Goal: Obtain resource: Download file/media

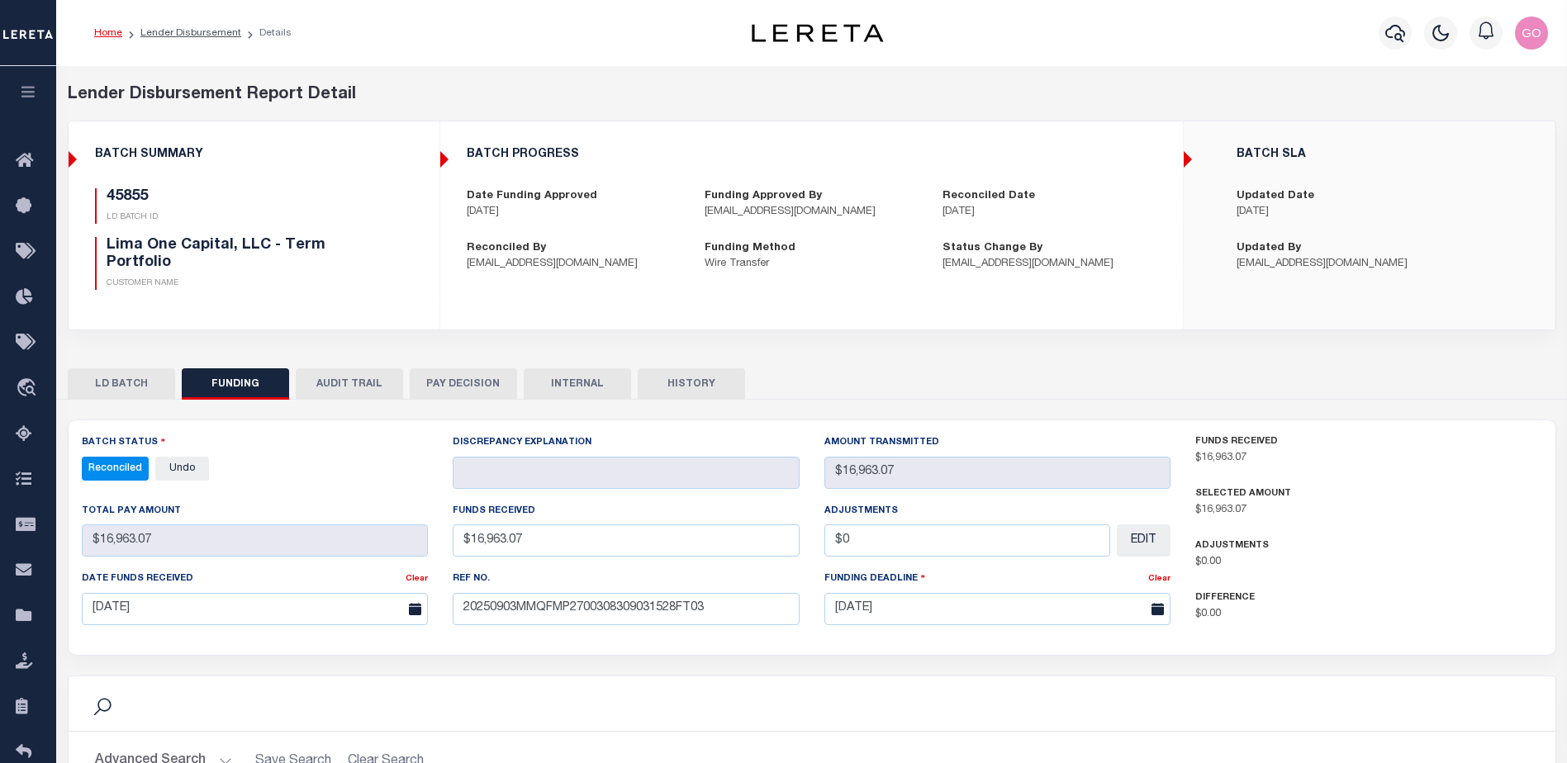
select select "100"
click at [497, 732] on div "Advanced Search Save Search Clear Search Customer Number Contains Contains Is C…" at bounding box center [812, 761] width 1487 height 59
click at [1395, 35] on icon "button" at bounding box center [1396, 33] width 20 height 20
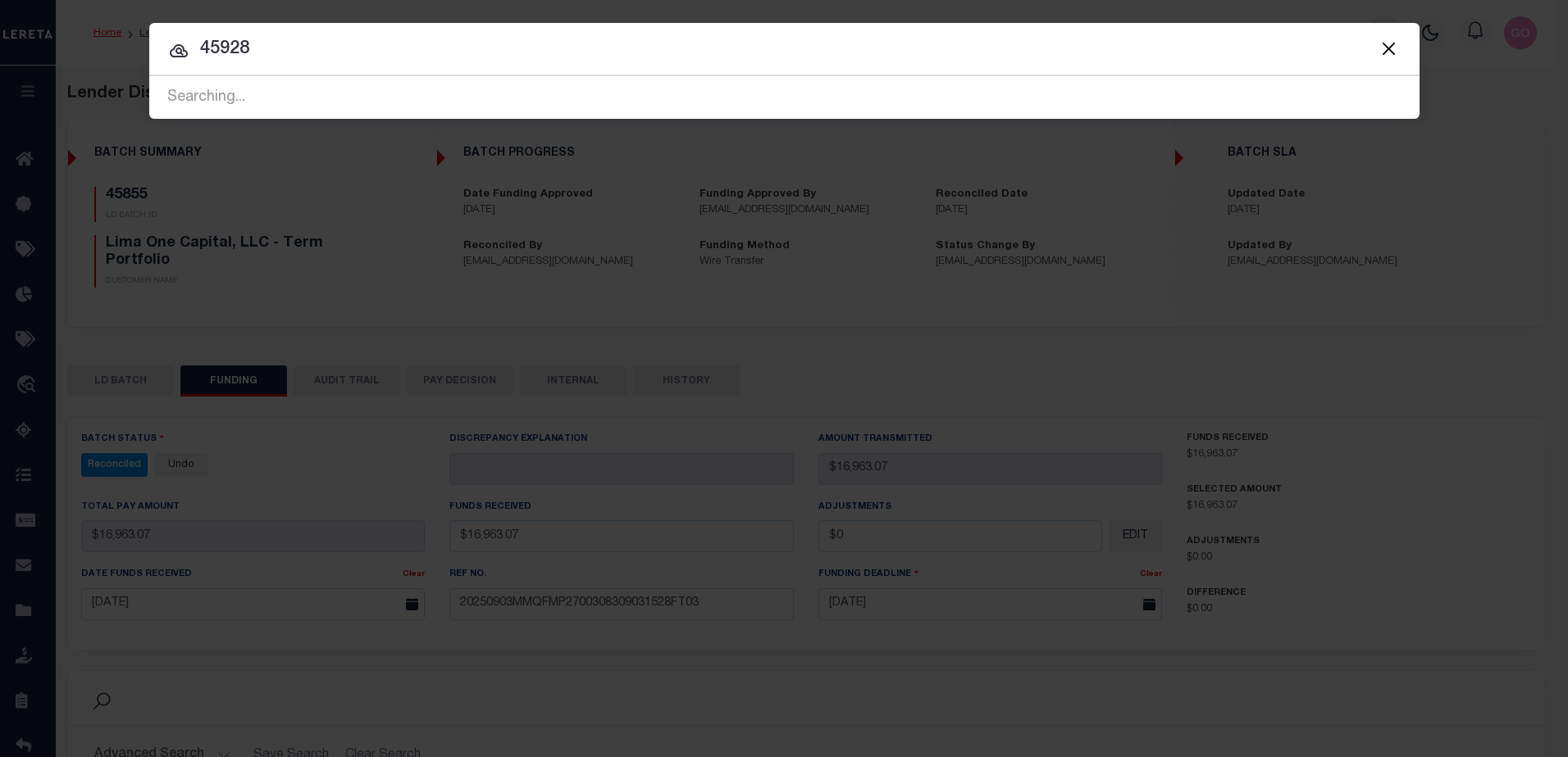
type input "45928"
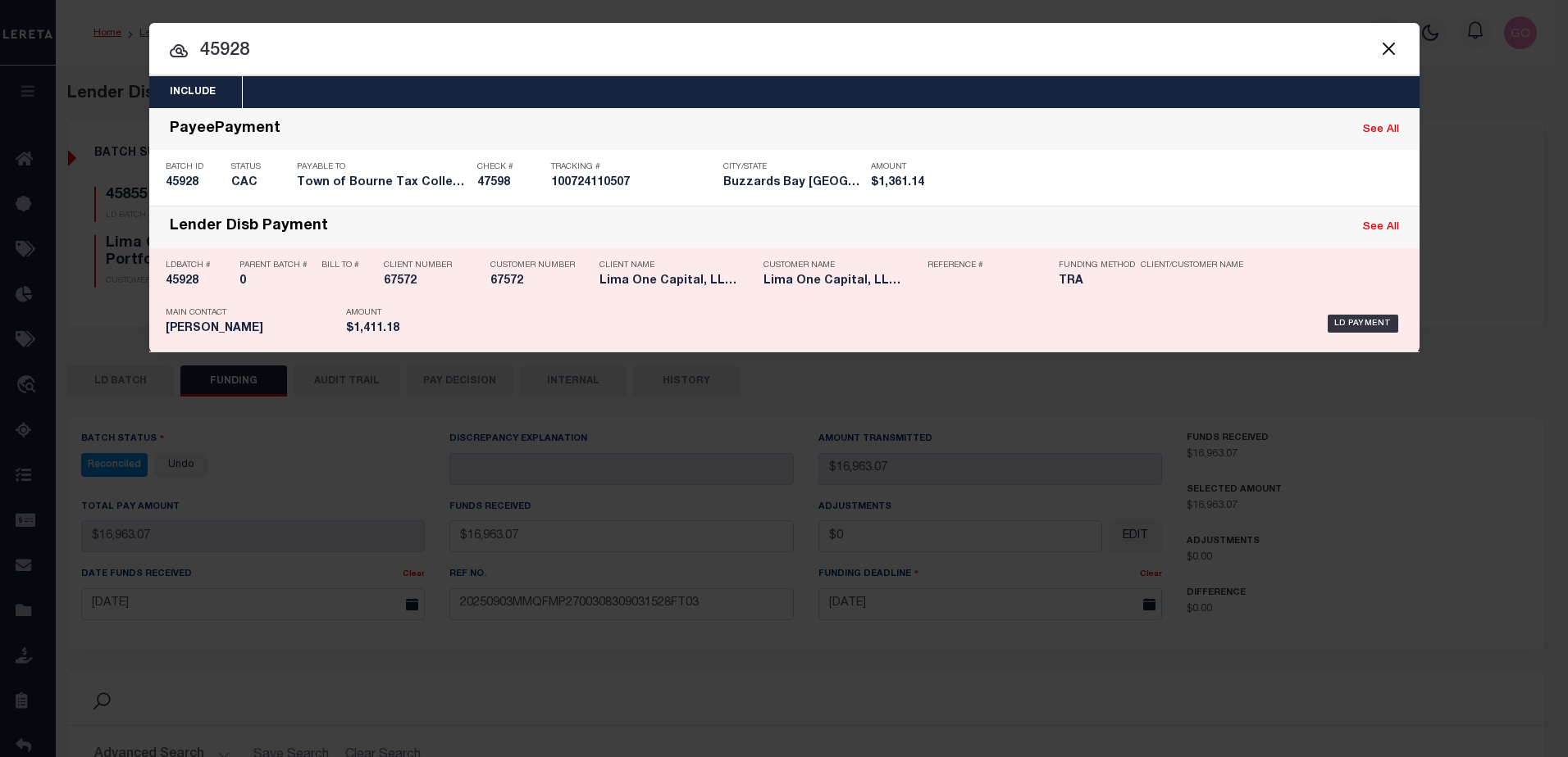
click at [178, 280] on h5 "45928" at bounding box center [198, 282] width 65 height 14
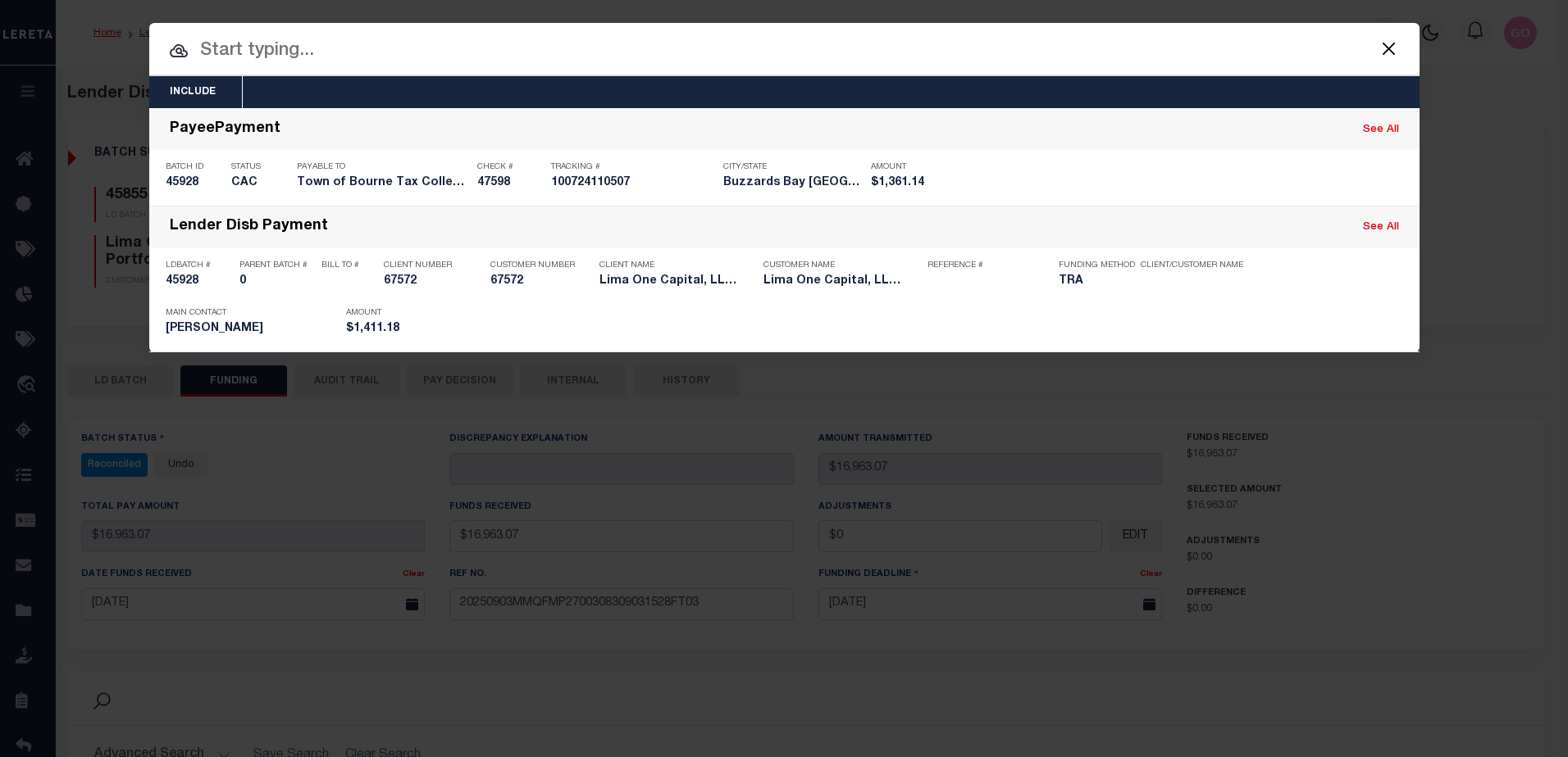
checkbox input "true"
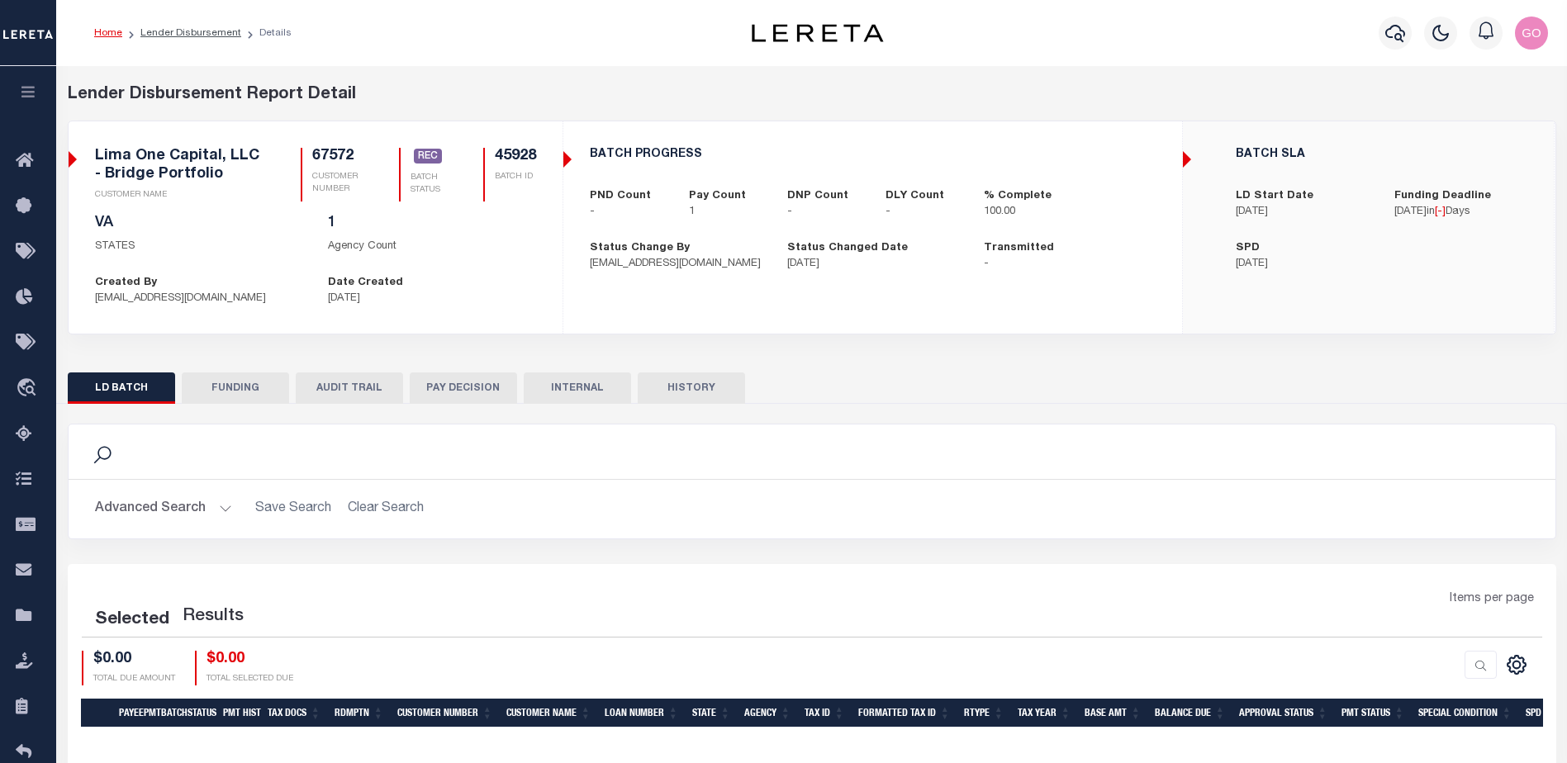
click at [593, 384] on button "INTERNAL" at bounding box center [577, 388] width 107 height 31
click at [596, 386] on button "INTERNAL" at bounding box center [577, 388] width 107 height 31
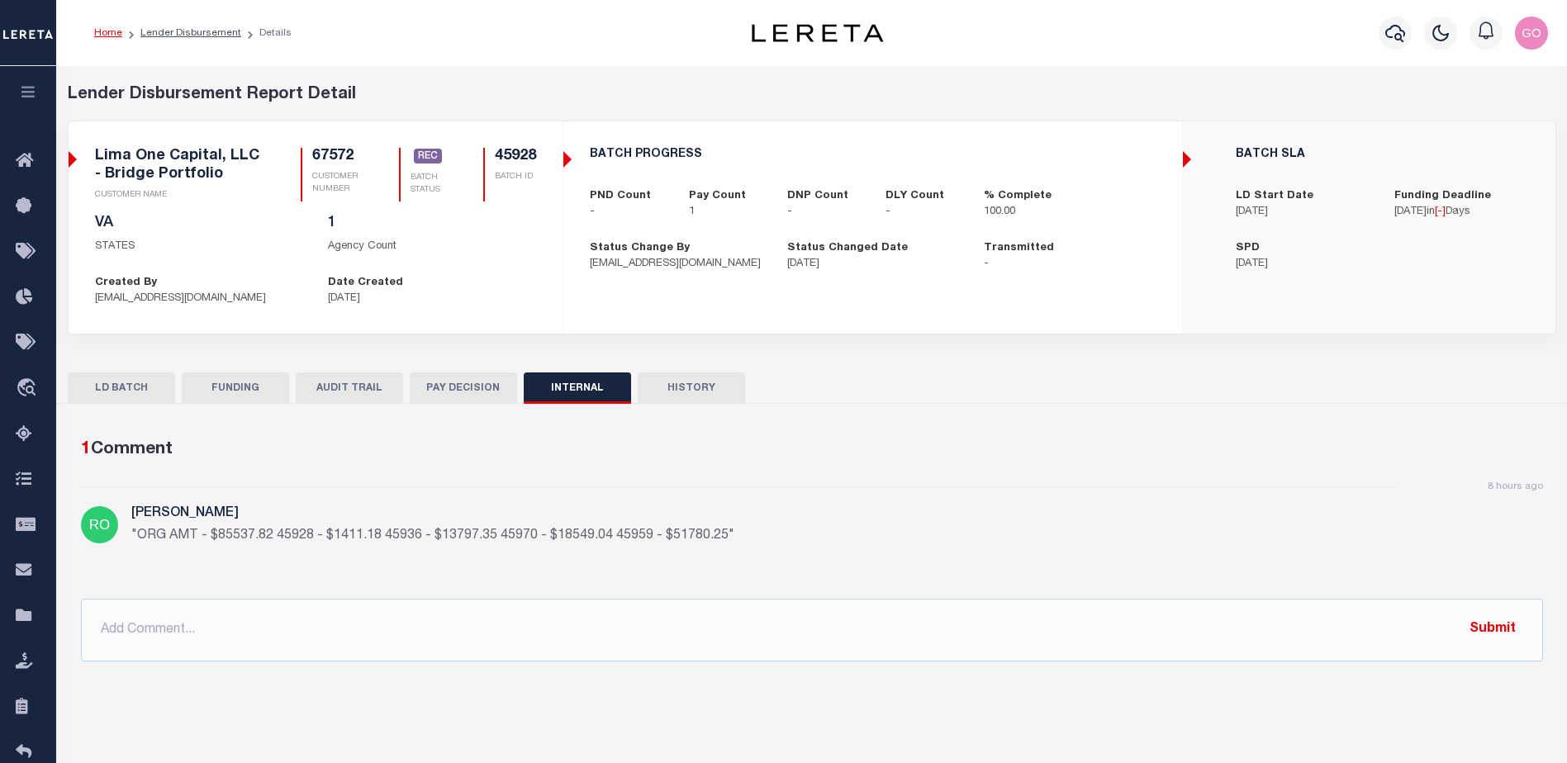
click at [580, 387] on button "INTERNAL" at bounding box center [577, 388] width 107 height 31
click at [254, 392] on button "FUNDING" at bounding box center [235, 388] width 107 height 31
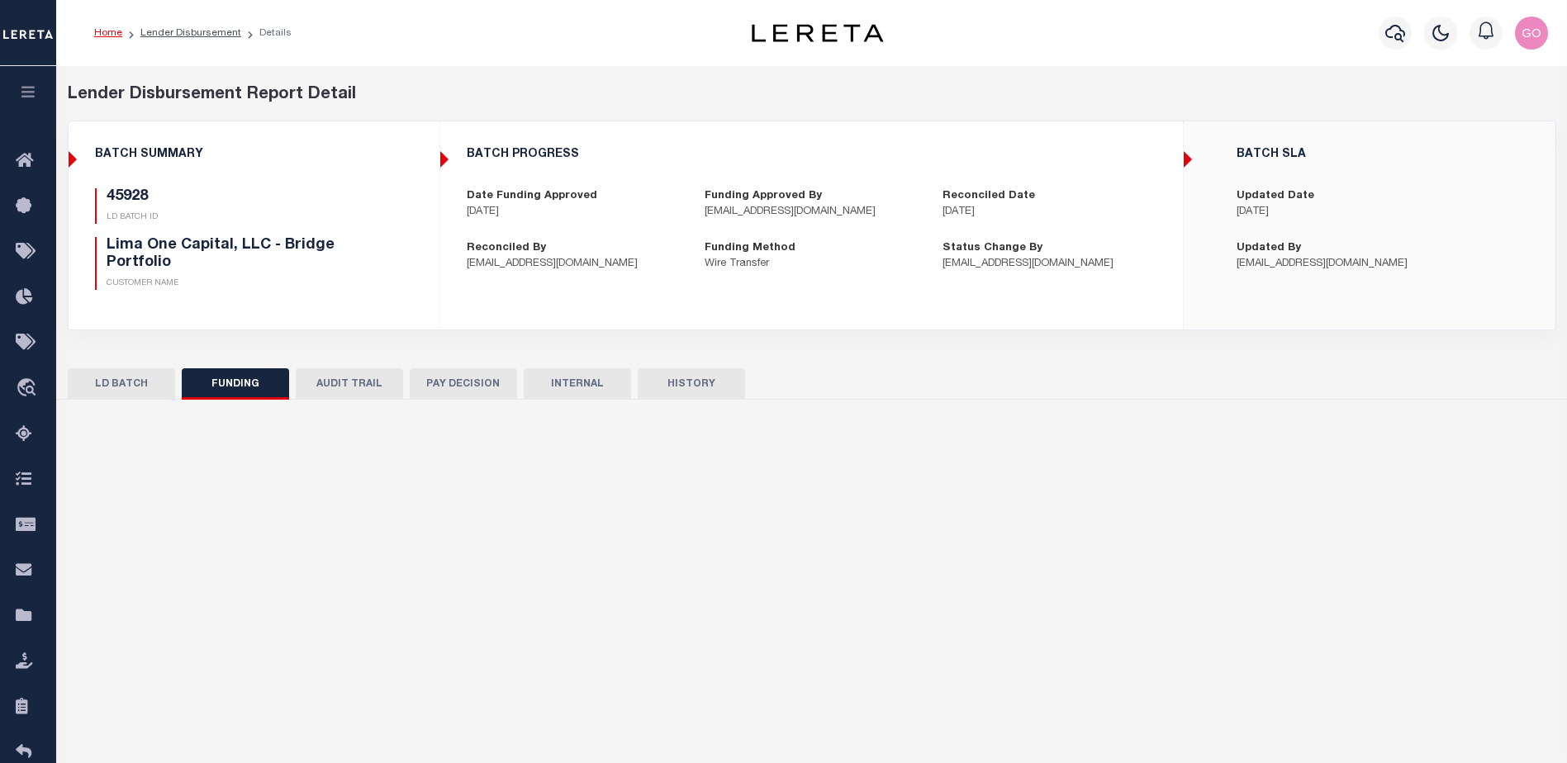
type input "$1,411.18"
type input "$0"
type input "[DATE]"
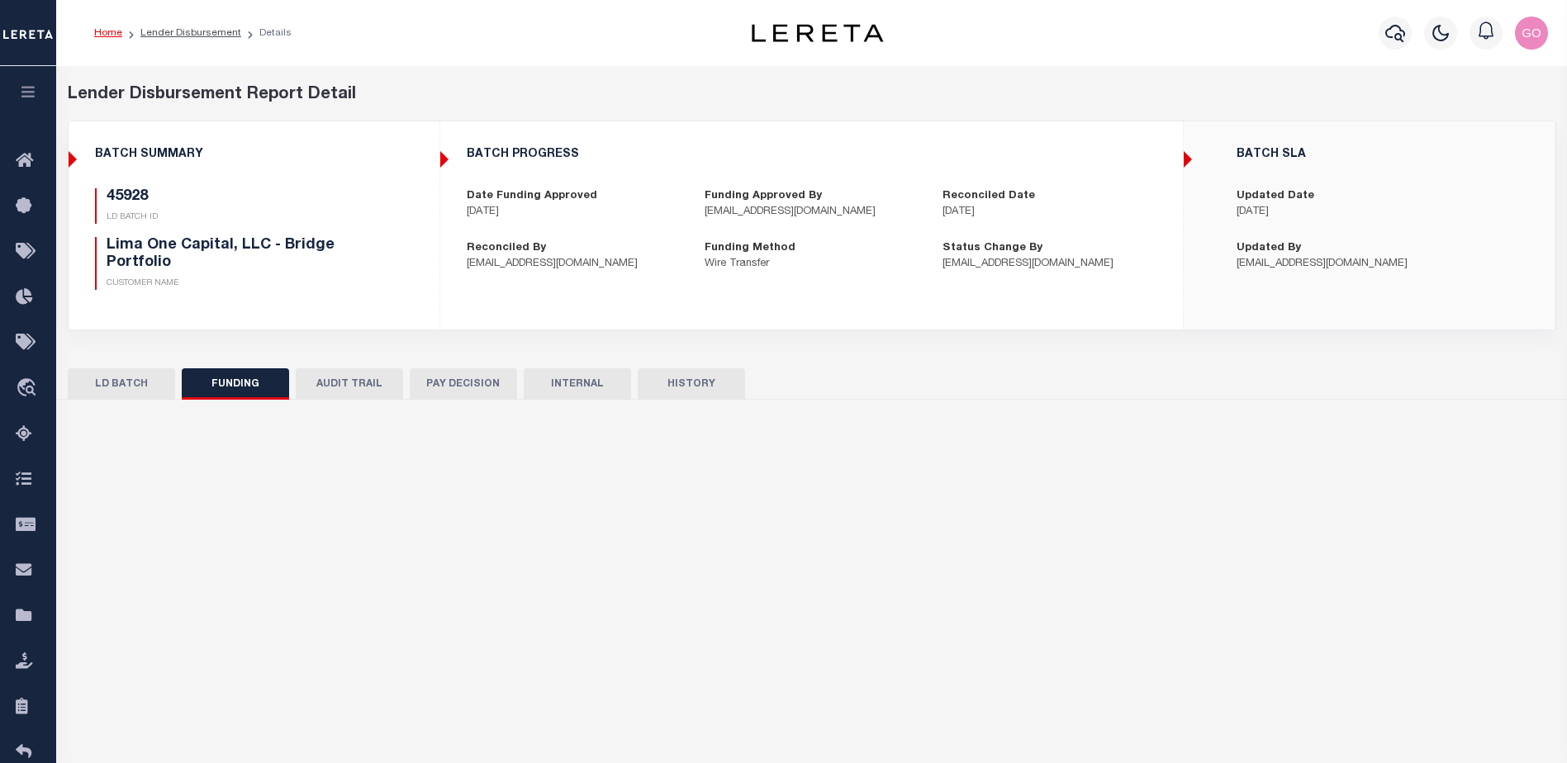
type input "20250904MMQFMP2700349609041641FT03"
type input "[DATE]"
select select "100"
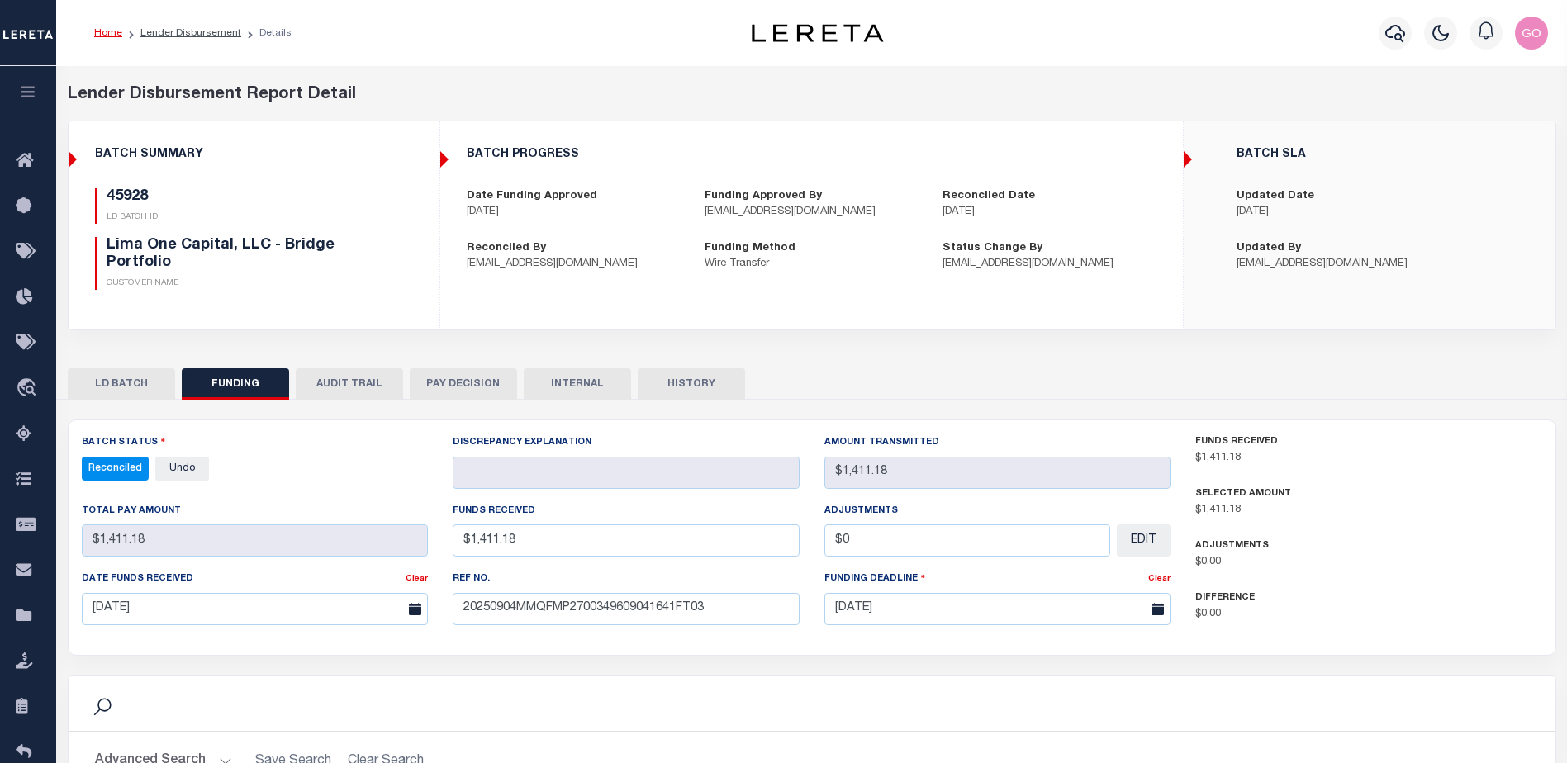
select select "100"
click at [397, 252] on div "45928 LD BATCH ID Lima One Capital, LLC - Bridge Portfolio CUSTOMER NAME" at bounding box center [254, 239] width 318 height 102
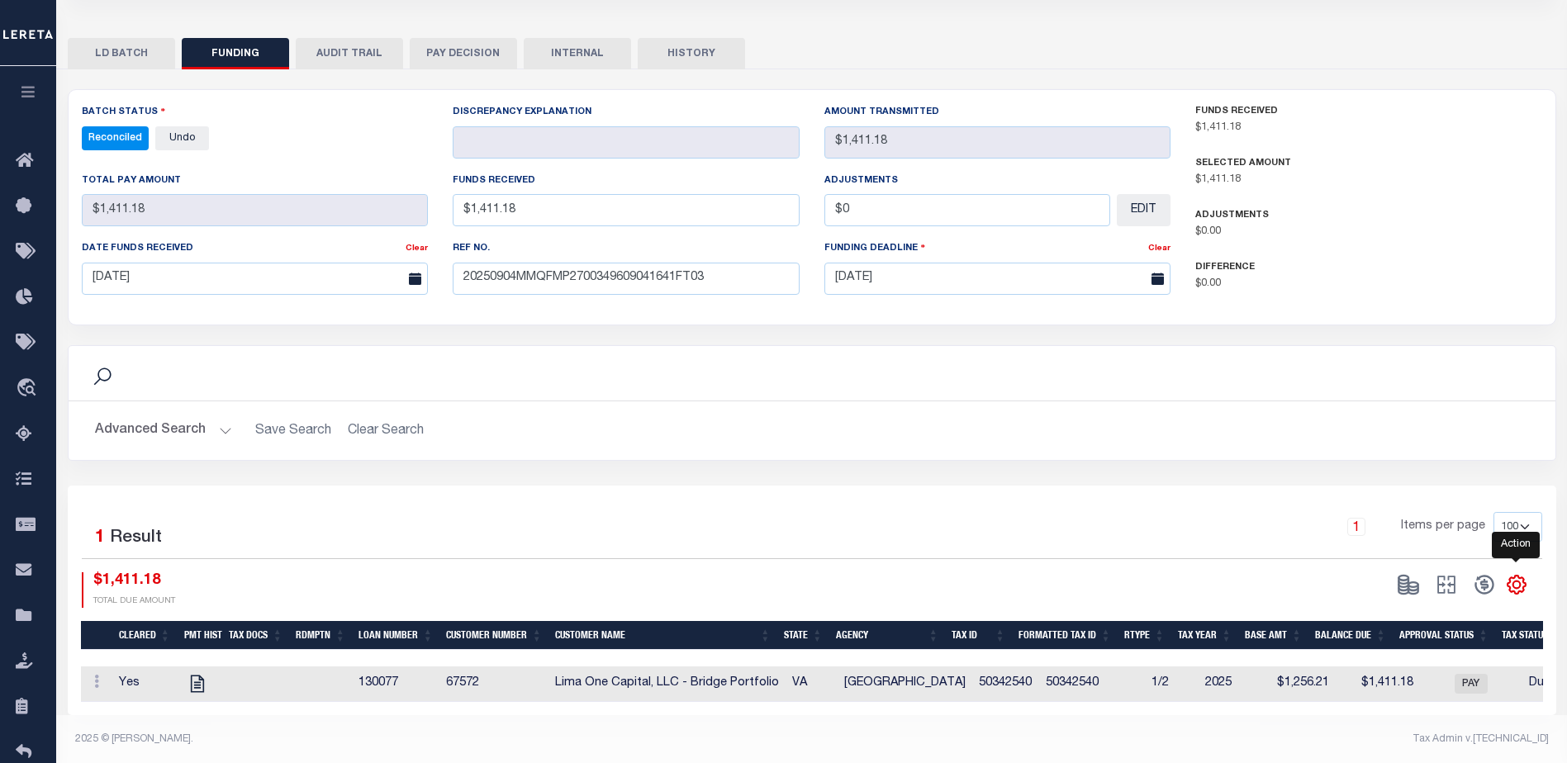
click at [1519, 587] on icon "" at bounding box center [1516, 585] width 7 height 7
click at [1455, 364] on link "CSV" at bounding box center [1448, 364] width 161 height 32
click at [1134, 73] on div "Search Advanced Search Save Search Clear Search 1" at bounding box center [812, 392] width 1489 height 646
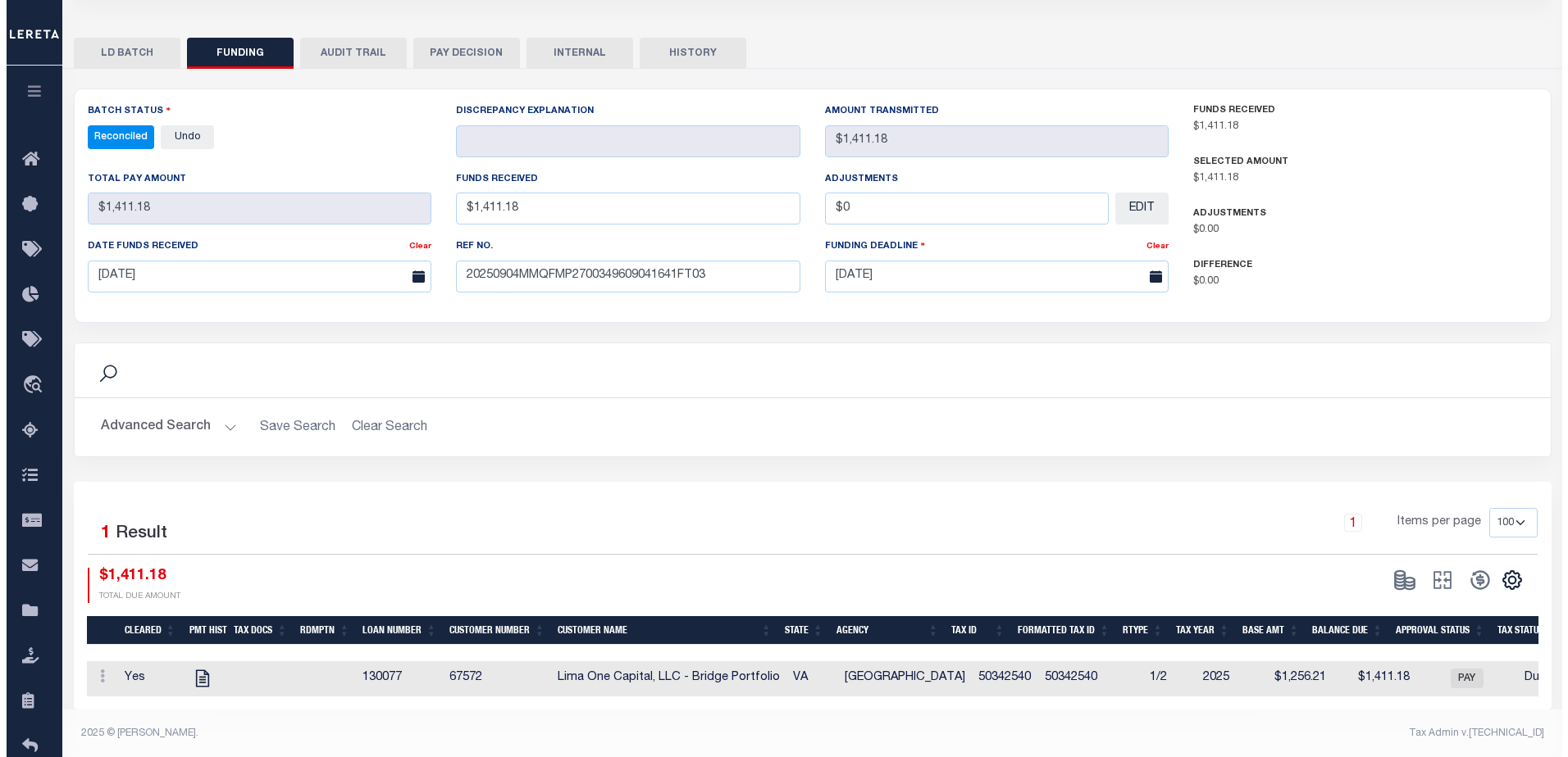
scroll to position [0, 0]
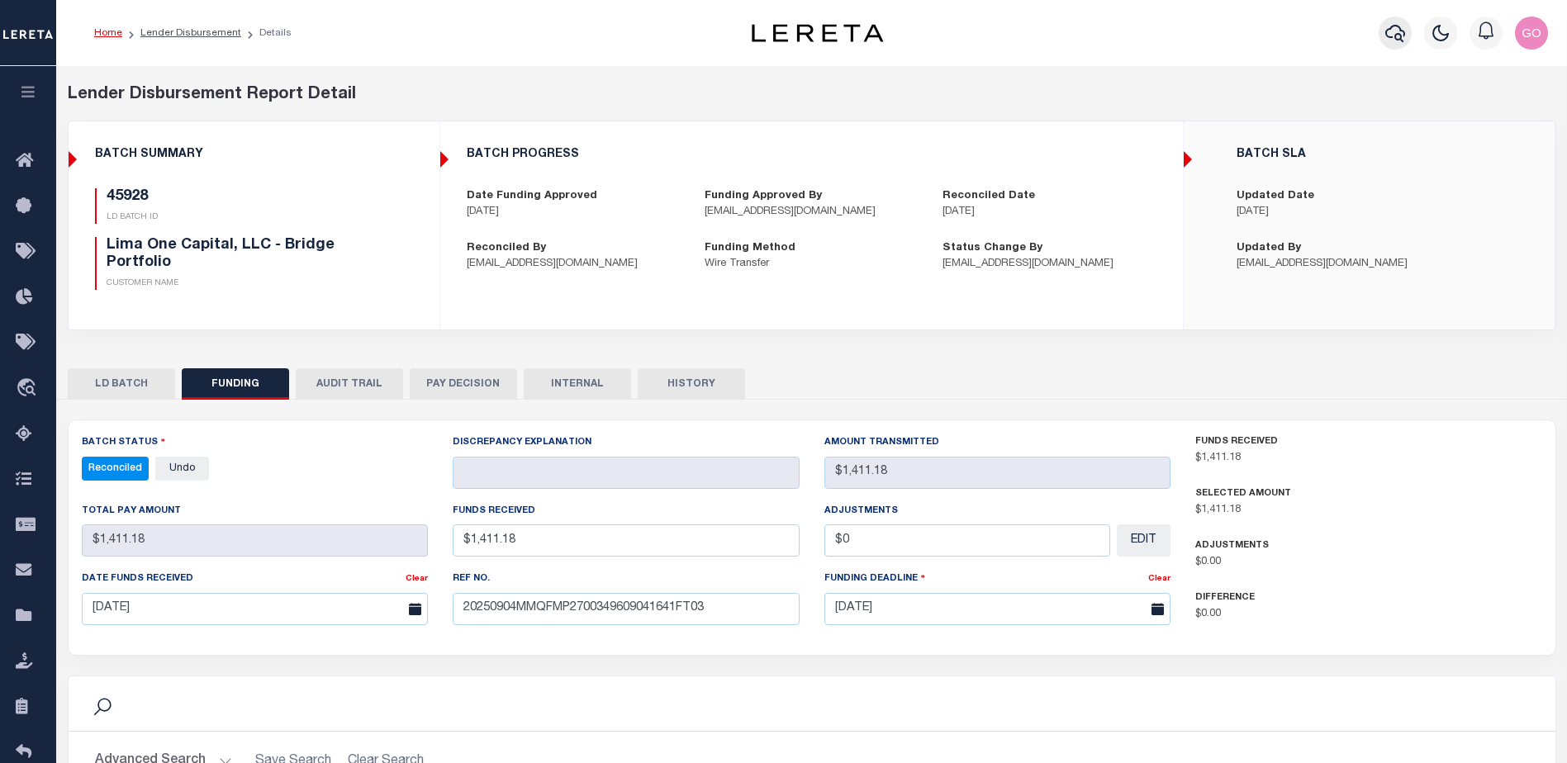
click at [1385, 35] on button "button" at bounding box center [1395, 33] width 33 height 33
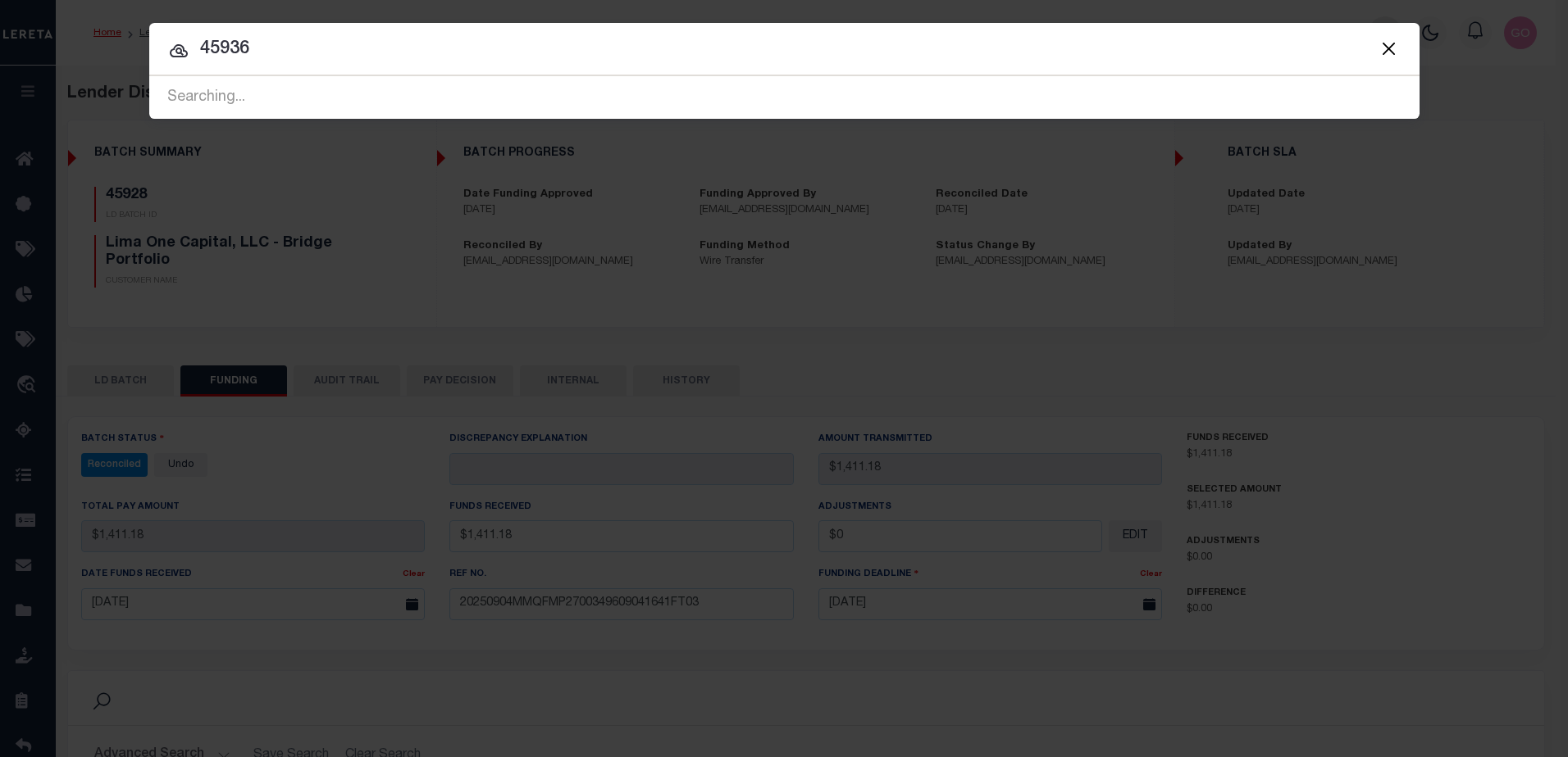
type input "45936"
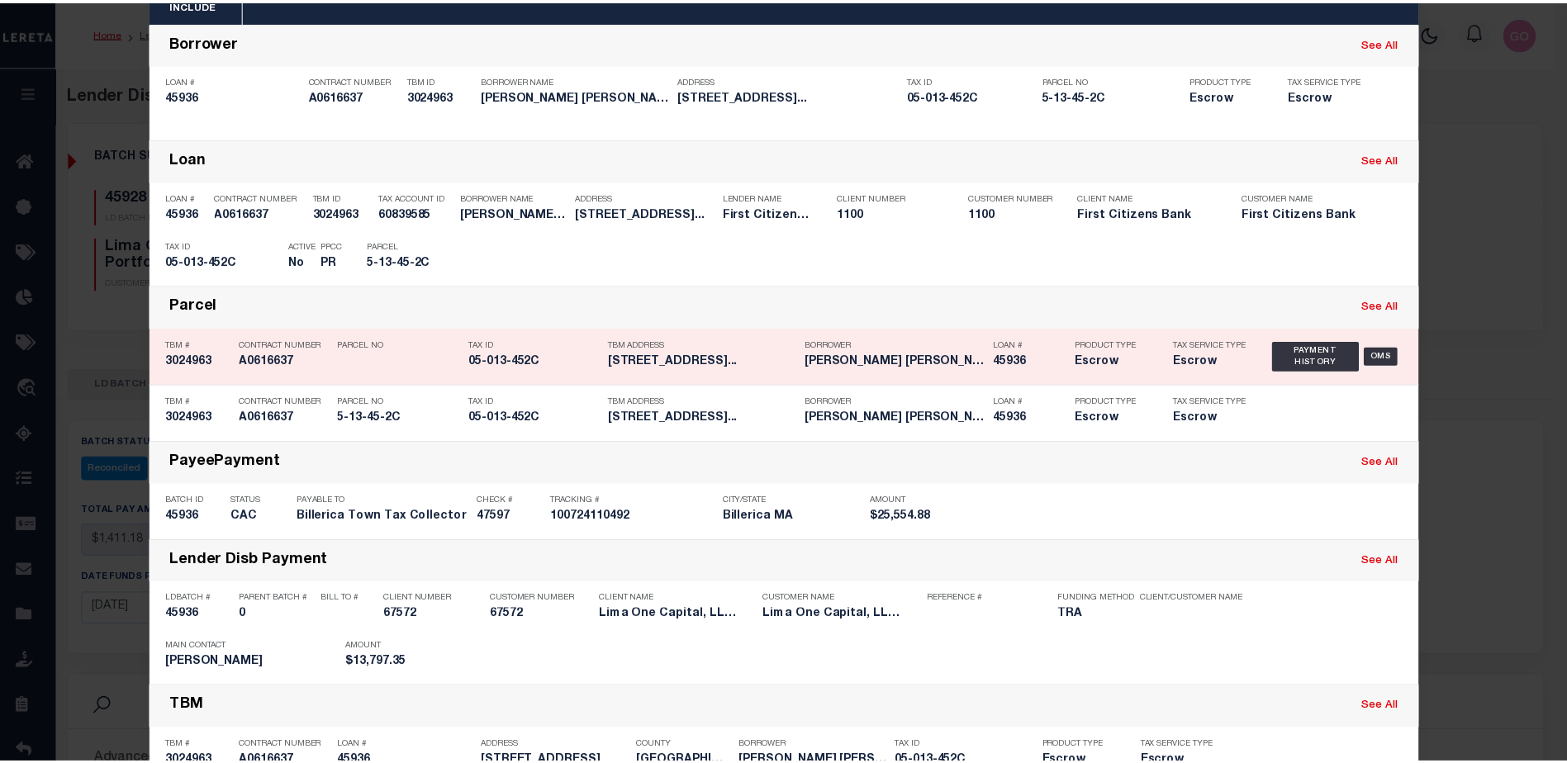
scroll to position [139, 0]
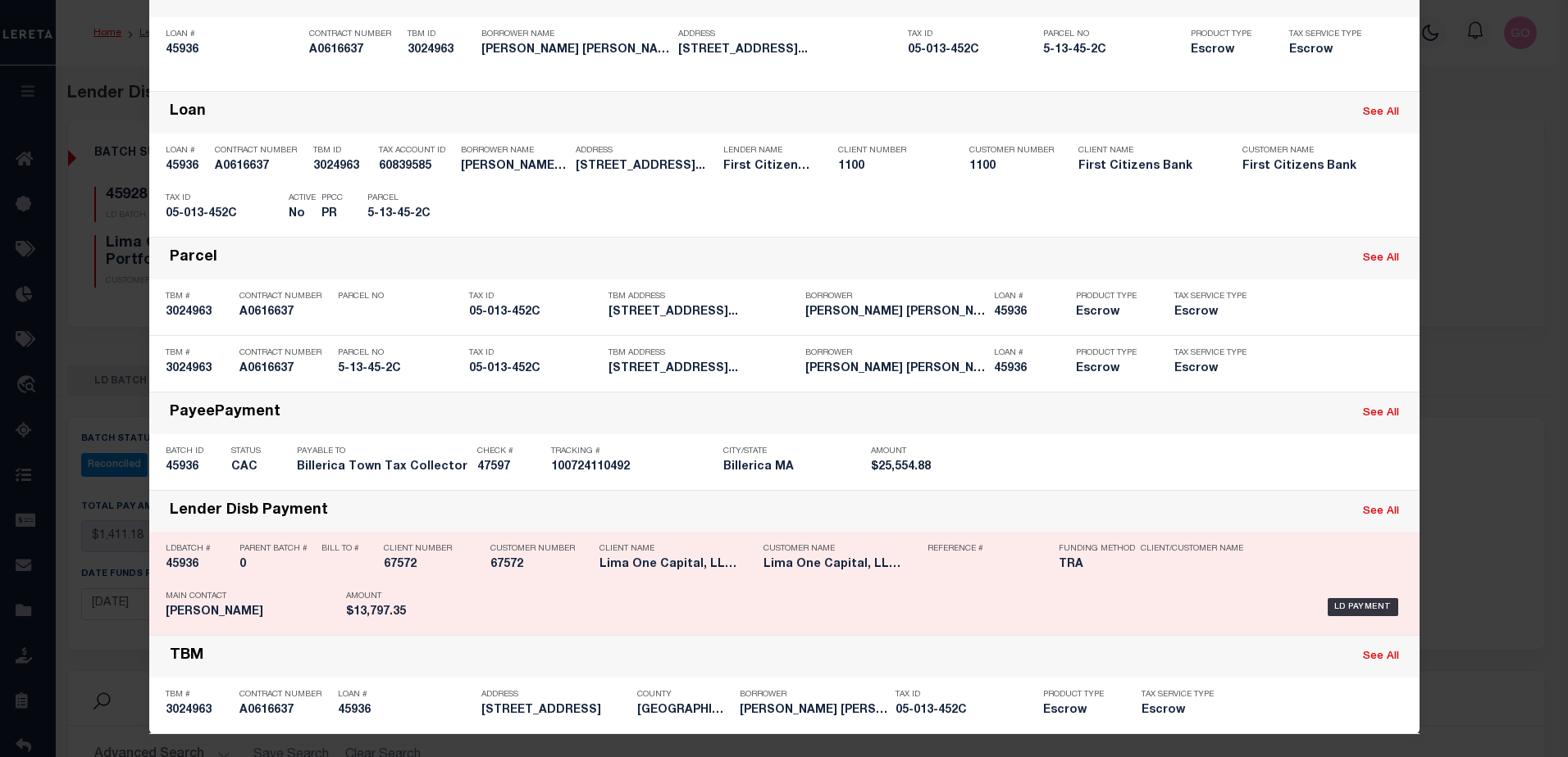
click at [184, 567] on h5 "45936" at bounding box center [198, 566] width 65 height 14
checkbox input "true"
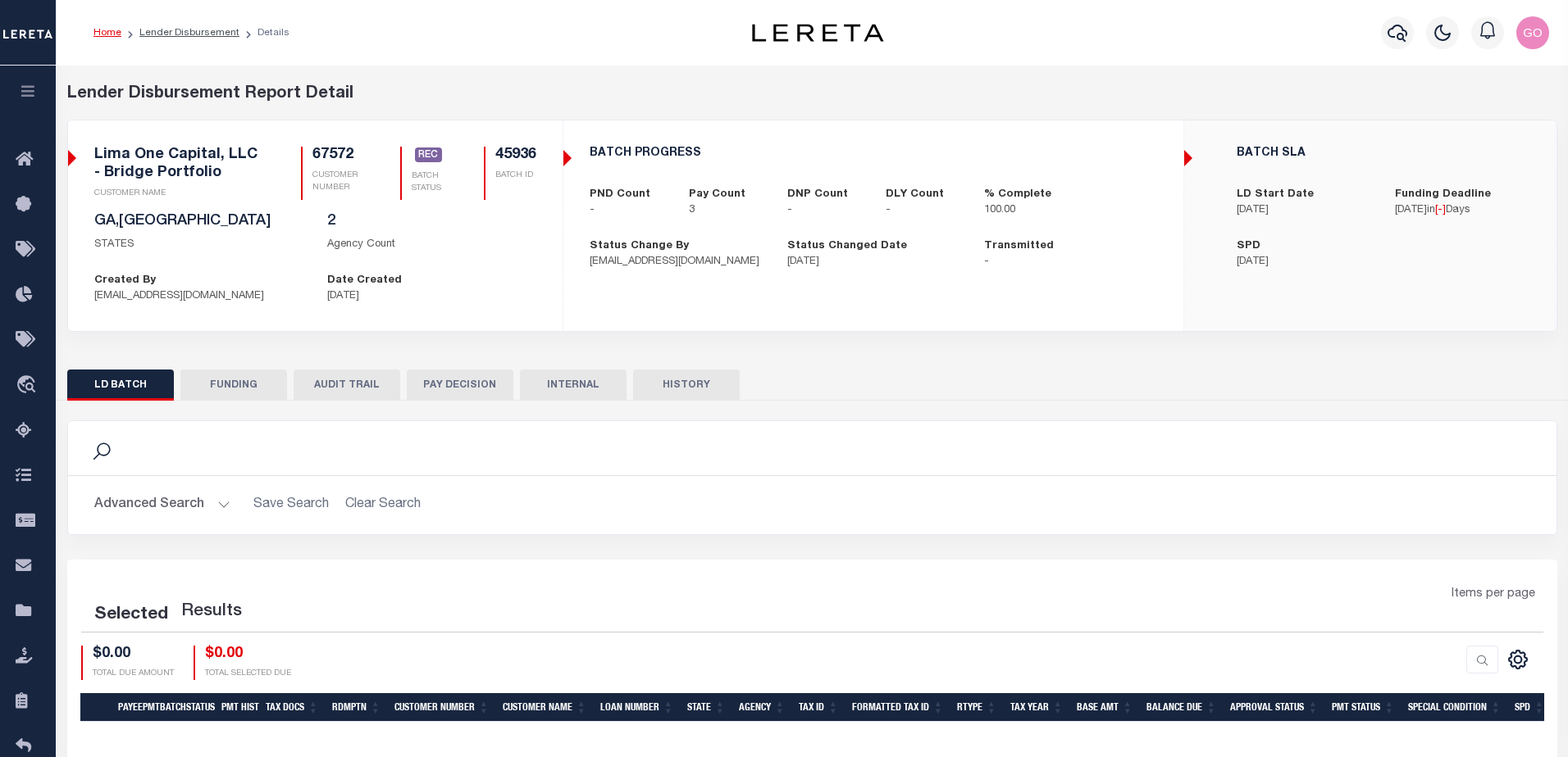
click at [249, 389] on button "FUNDING" at bounding box center [233, 385] width 106 height 31
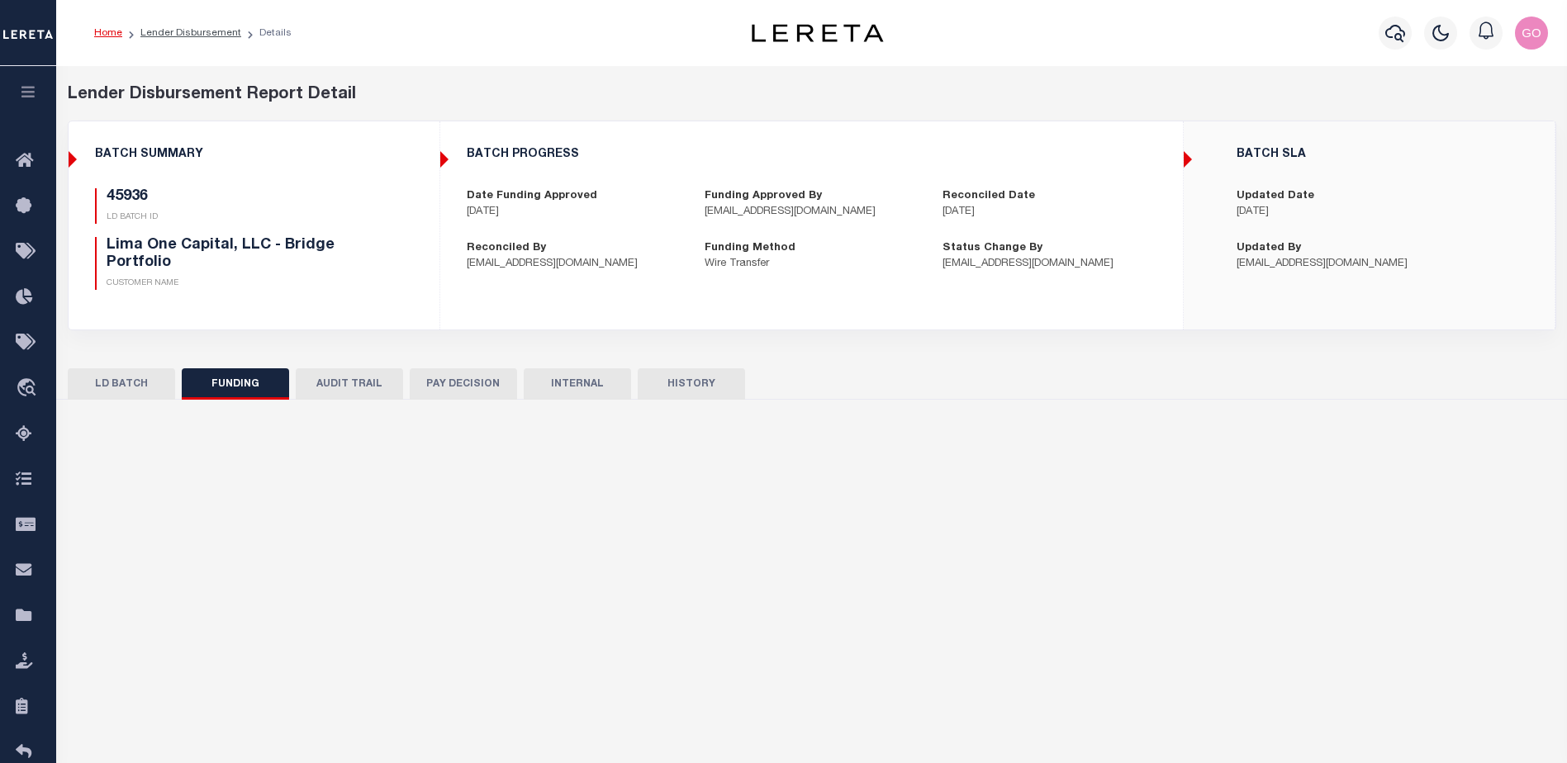
type input "$13,797.35"
type input "$0"
select select "100"
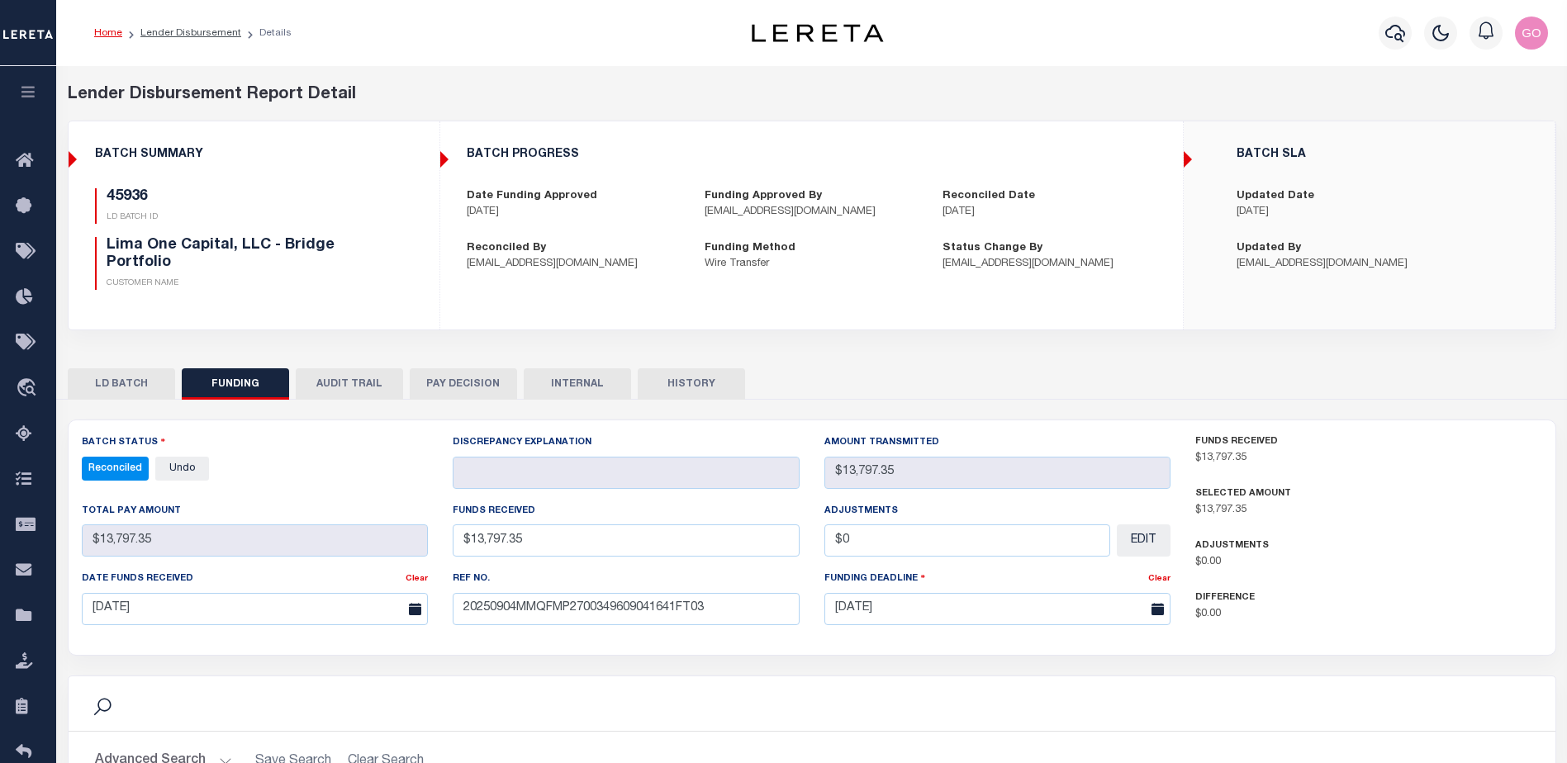
select select "100"
drag, startPoint x: 334, startPoint y: 260, endPoint x: 654, endPoint y: 313, distance: 324.1
click at [335, 260] on h5 "Lima One Capital, LLC - Bridge Portfolio" at bounding box center [240, 255] width 267 height 36
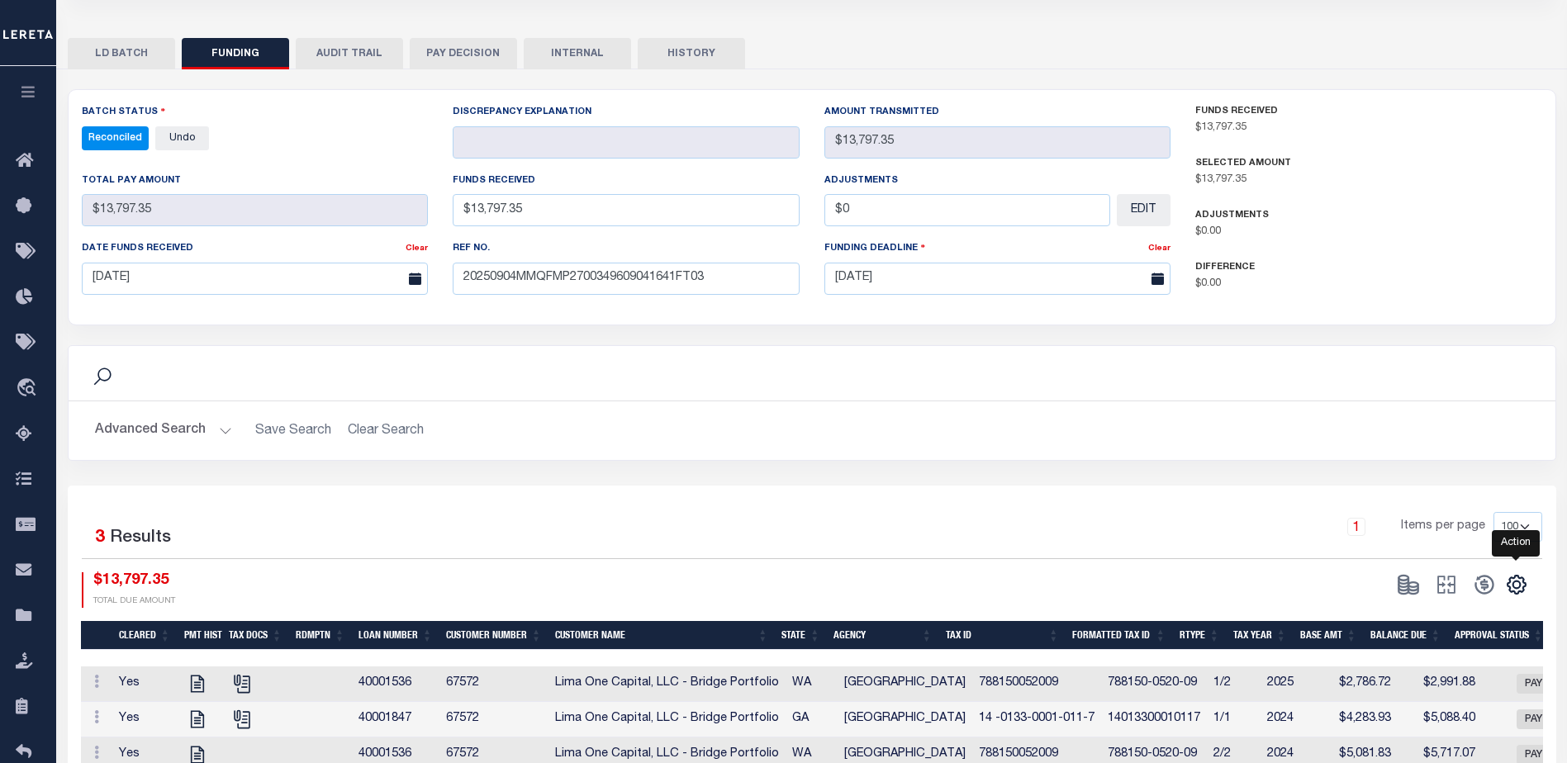
drag, startPoint x: 1521, startPoint y: 589, endPoint x: 1486, endPoint y: 555, distance: 48.5
click at [1521, 589] on icon "" at bounding box center [1516, 584] width 21 height 21
click at [1401, 365] on span "CSV" at bounding box center [1397, 363] width 25 height 12
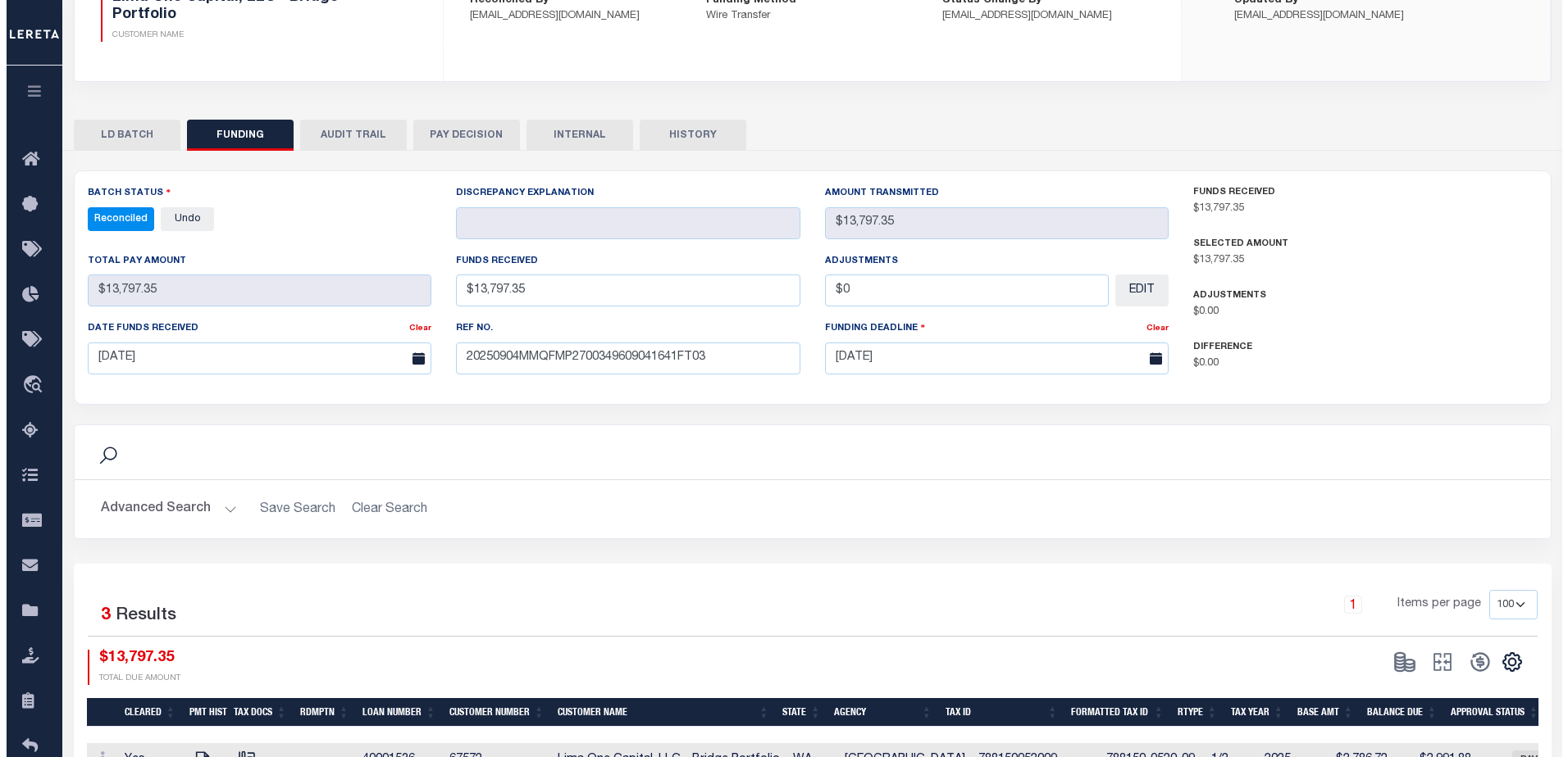
scroll to position [0, 0]
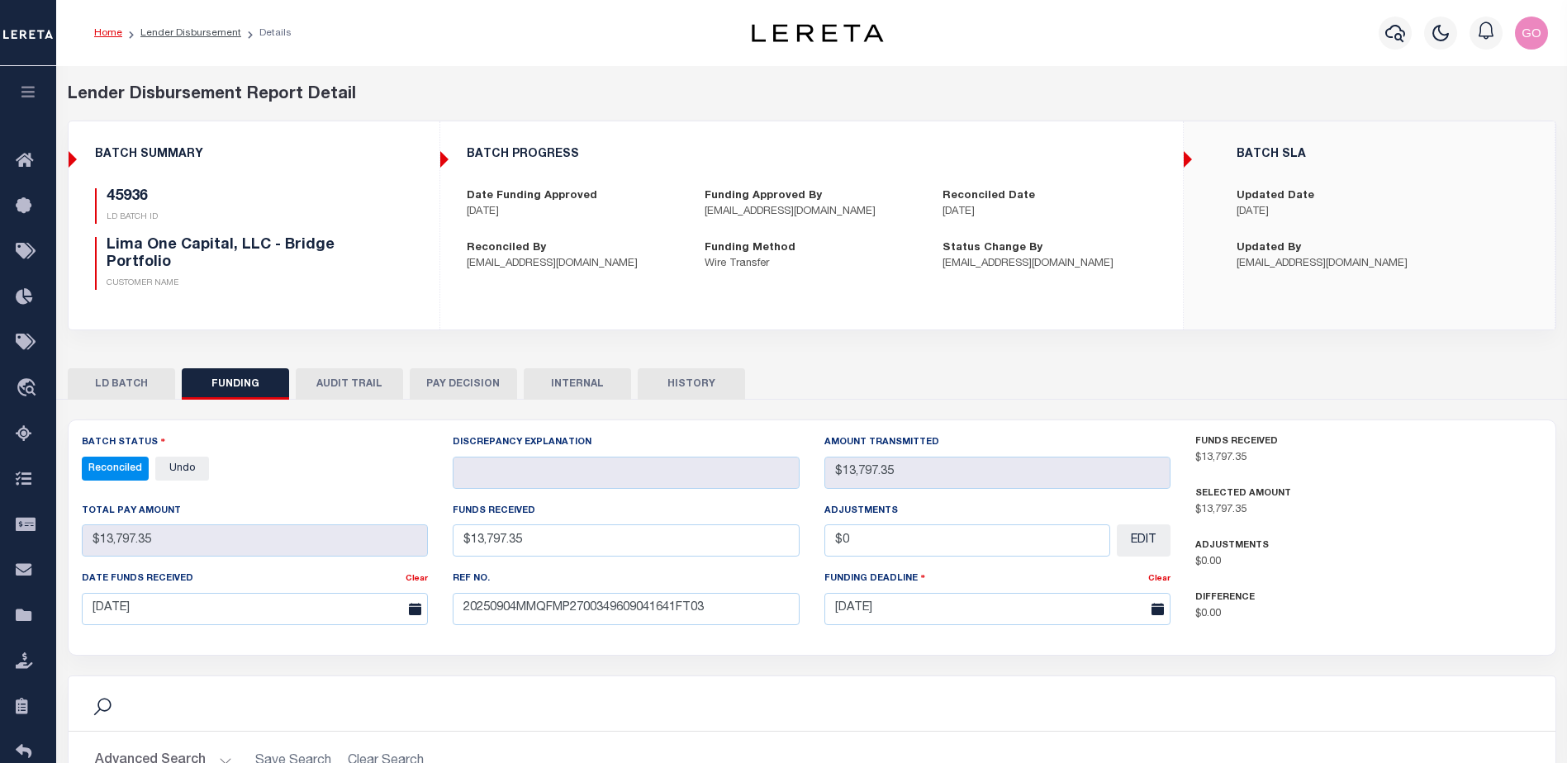
click at [1114, 113] on div "Lender Disbursement Report Detail 67572 CLIENT NUMBER Lima One Capital, LLC - B…" at bounding box center [812, 219] width 1514 height 273
click at [1395, 32] on icon "button" at bounding box center [1396, 33] width 20 height 20
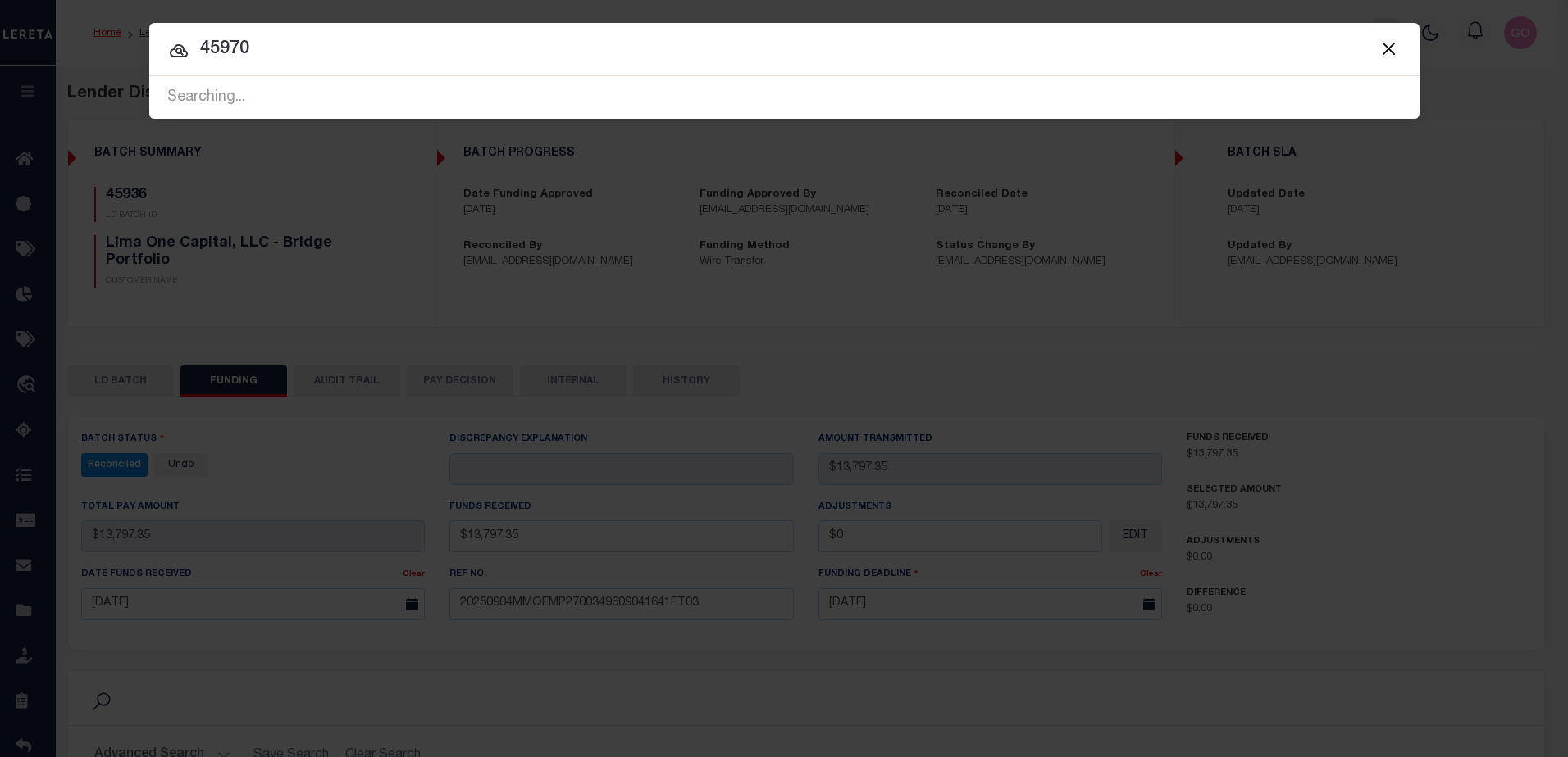
type input "45970"
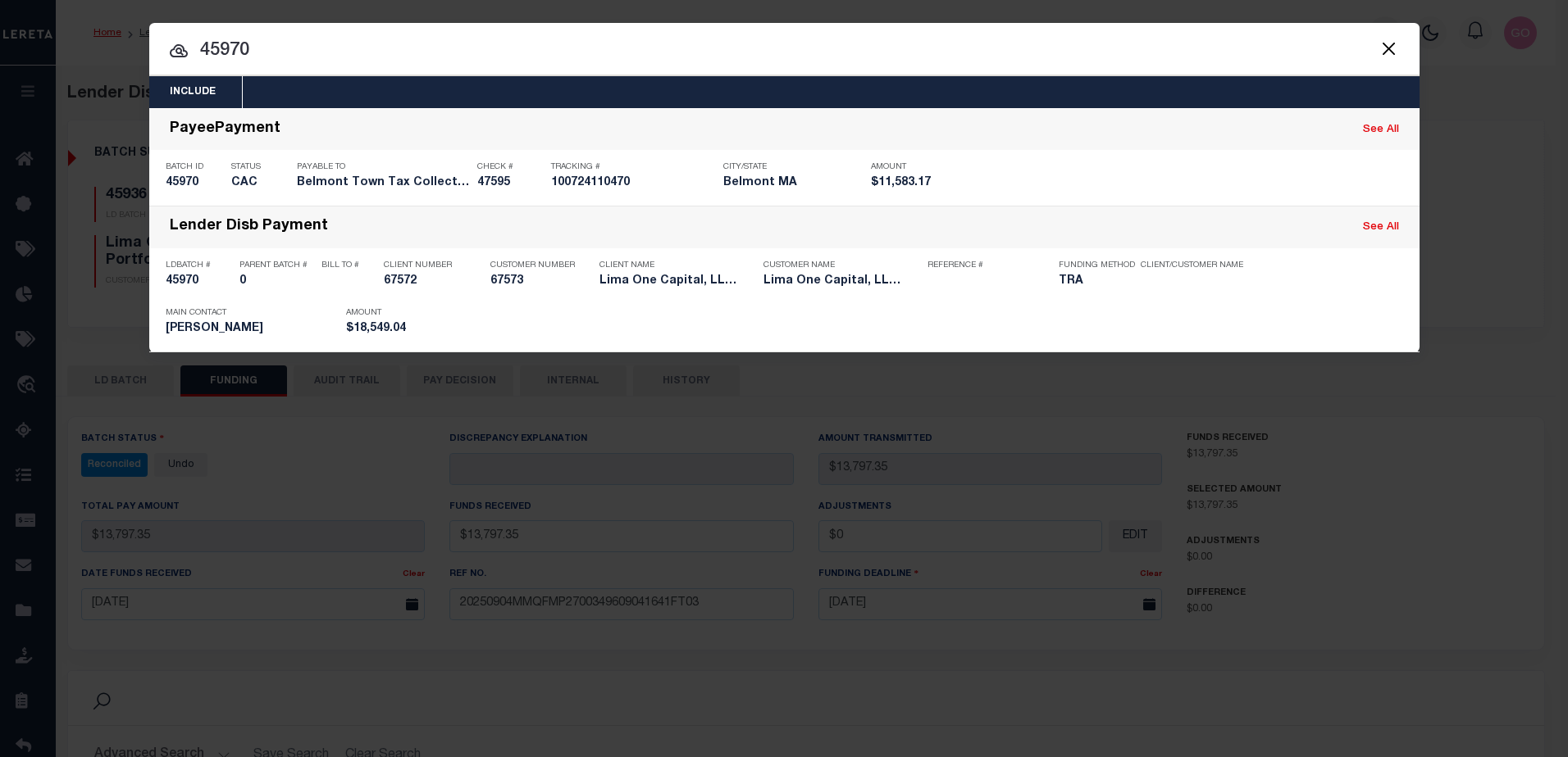
click at [191, 282] on h5 "45970" at bounding box center [198, 282] width 65 height 14
checkbox input "true"
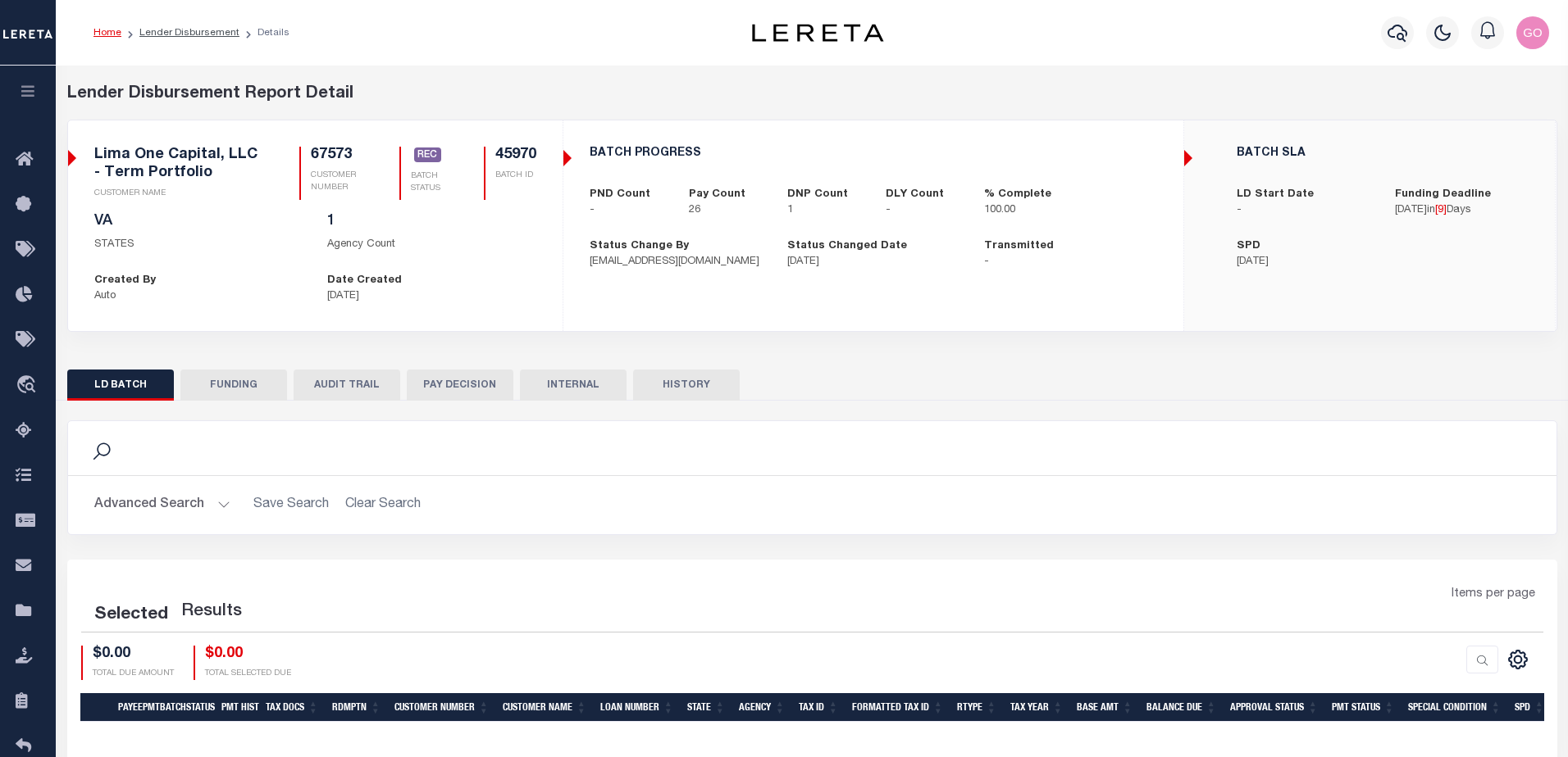
click at [244, 384] on button "FUNDING" at bounding box center [233, 385] width 106 height 31
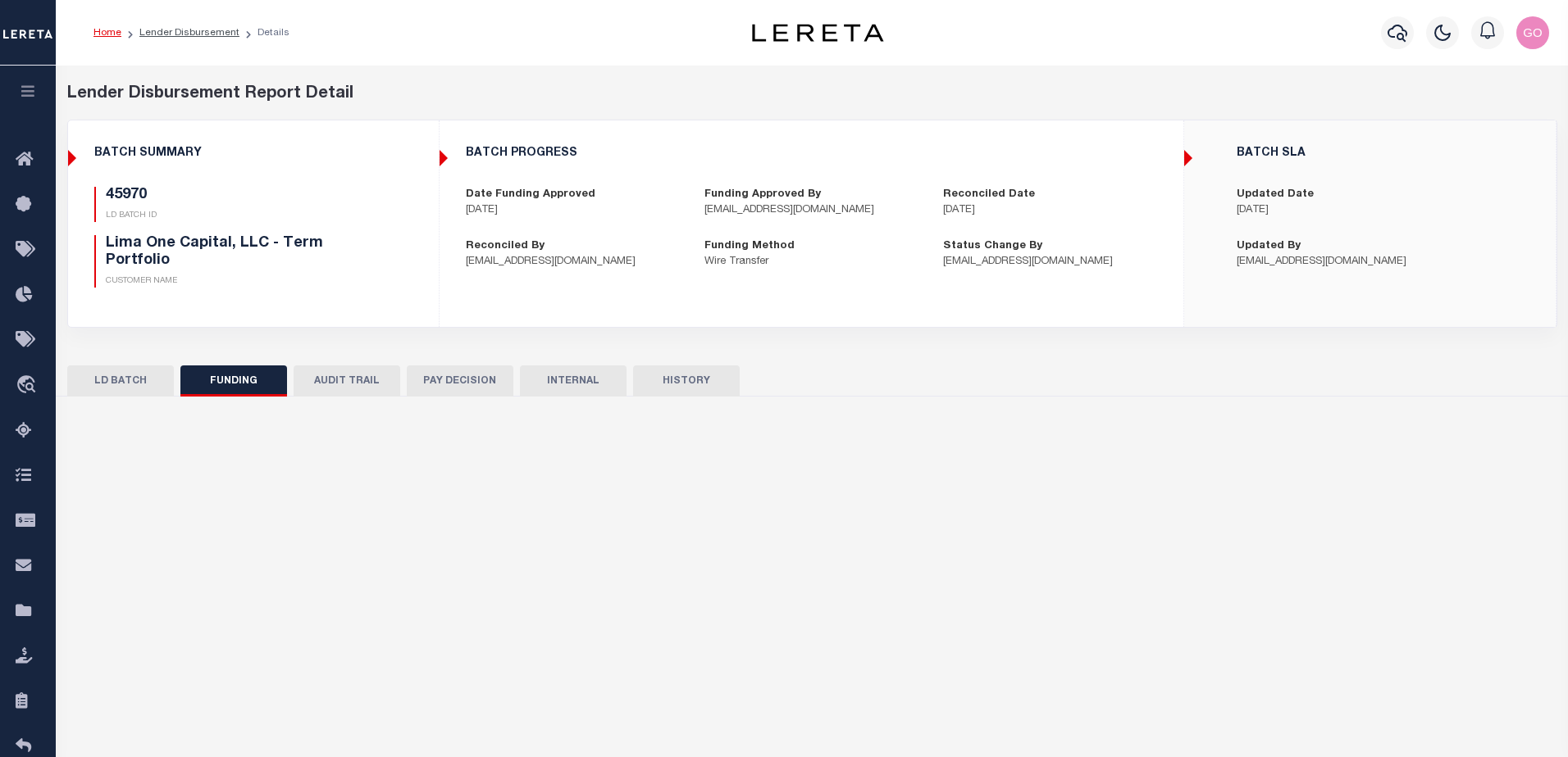
select select "100"
type input "$18,549.04"
type input "$0"
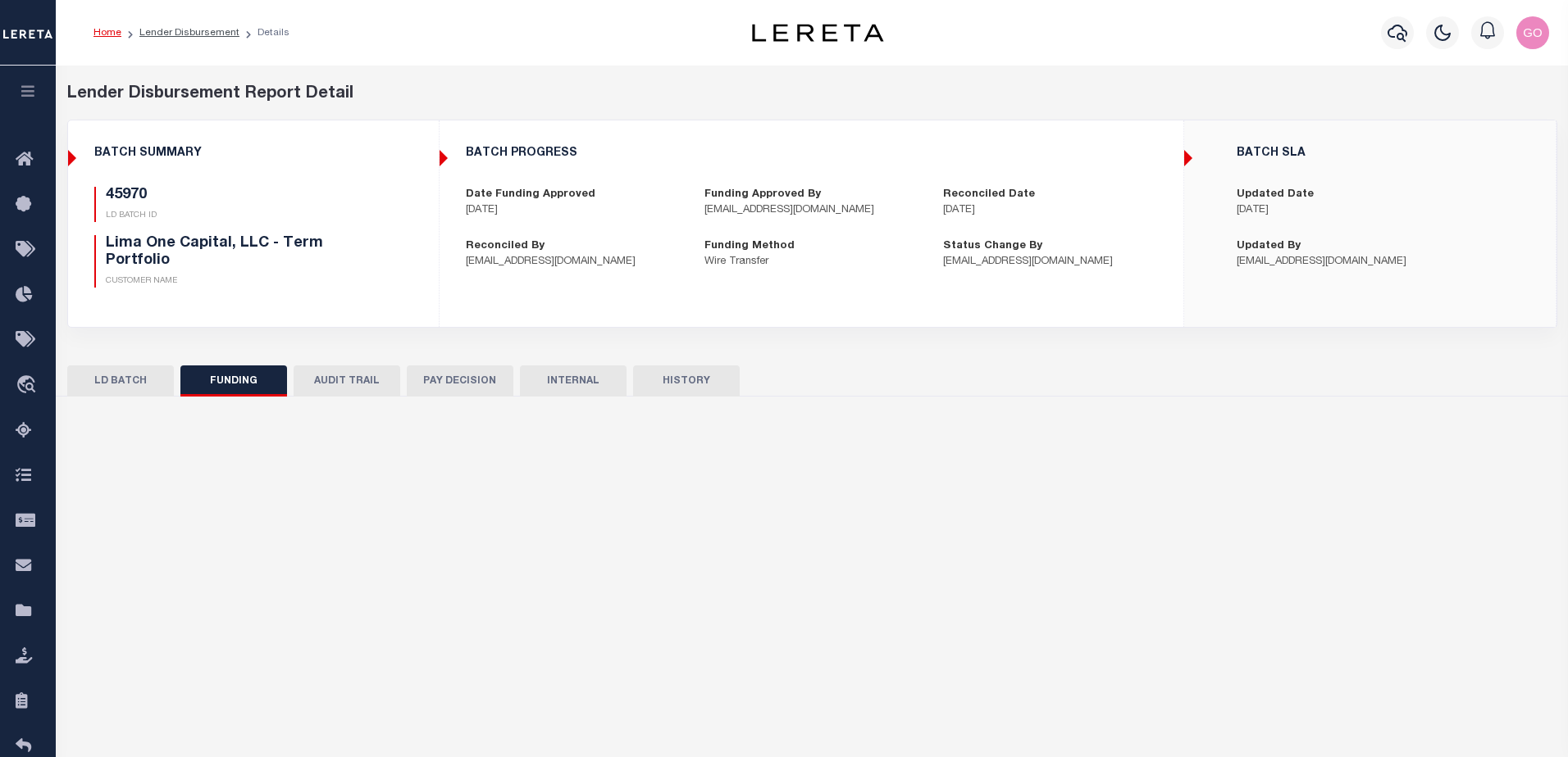
type input "[DATE]"
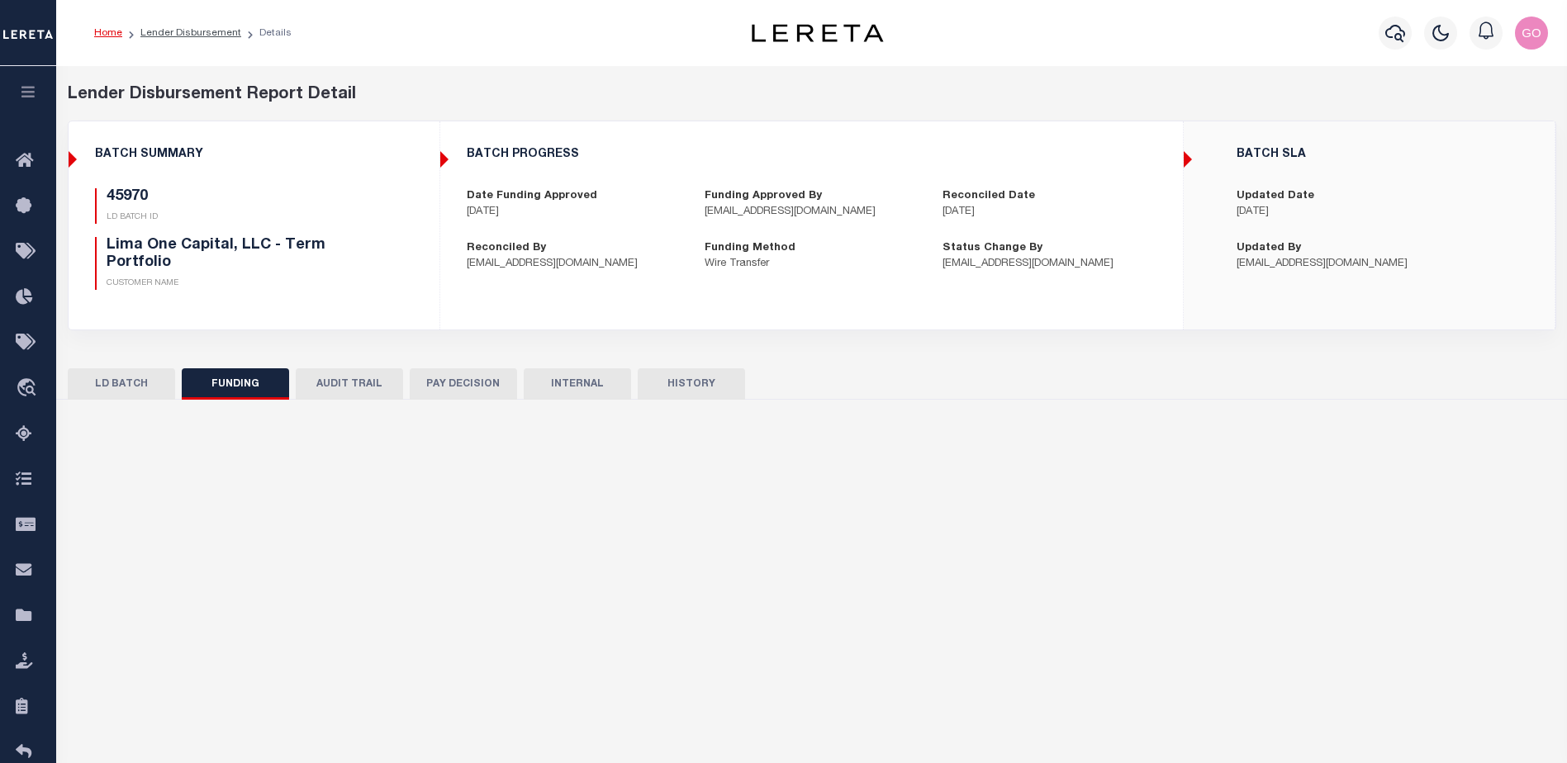
select select "100"
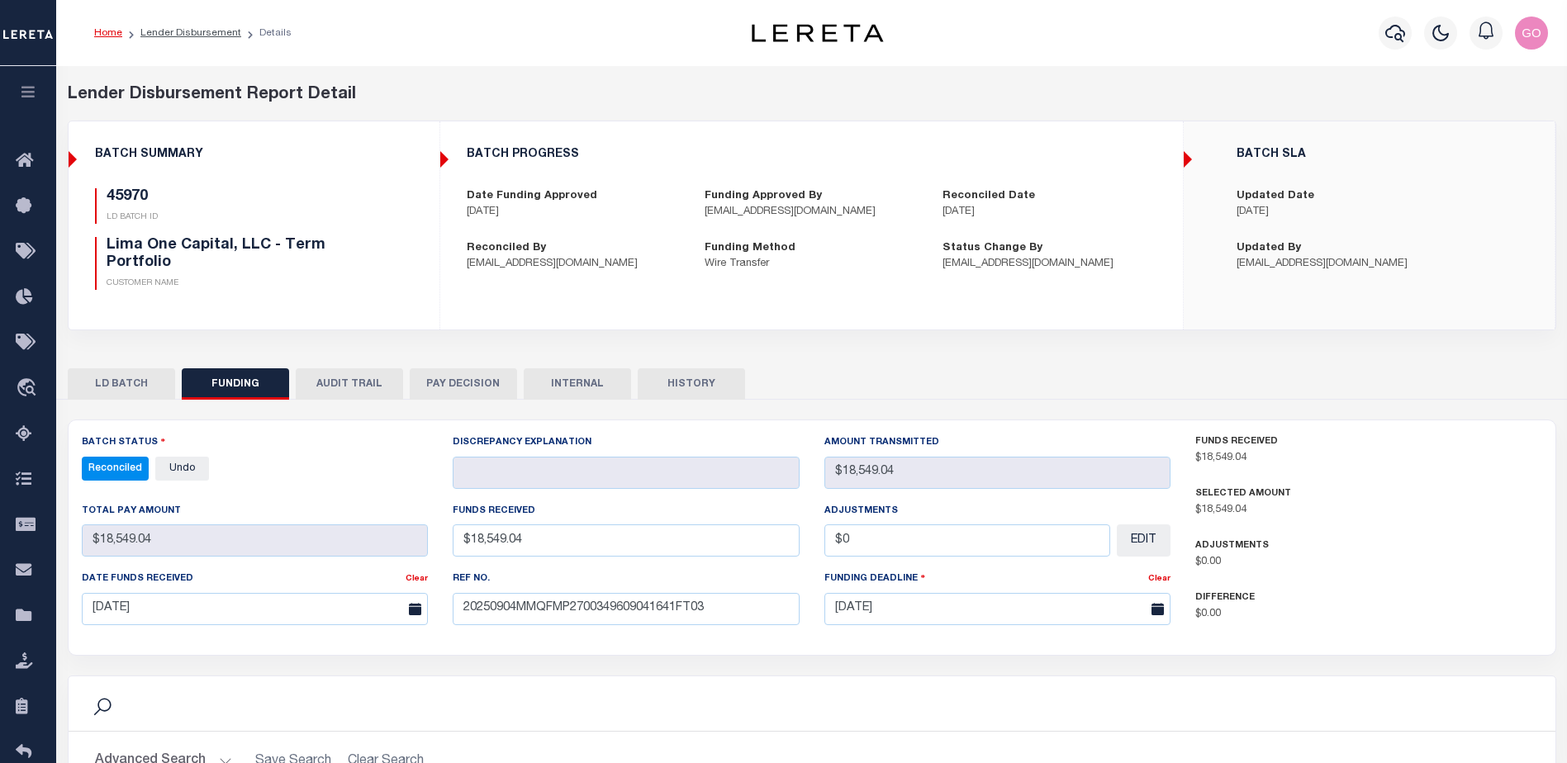
drag, startPoint x: 397, startPoint y: 273, endPoint x: 512, endPoint y: 303, distance: 118.6
click at [397, 273] on div "45970 LD BATCH ID Lima One Capital, LLC - Term Portfolio CUSTOMER NAME" at bounding box center [254, 239] width 318 height 102
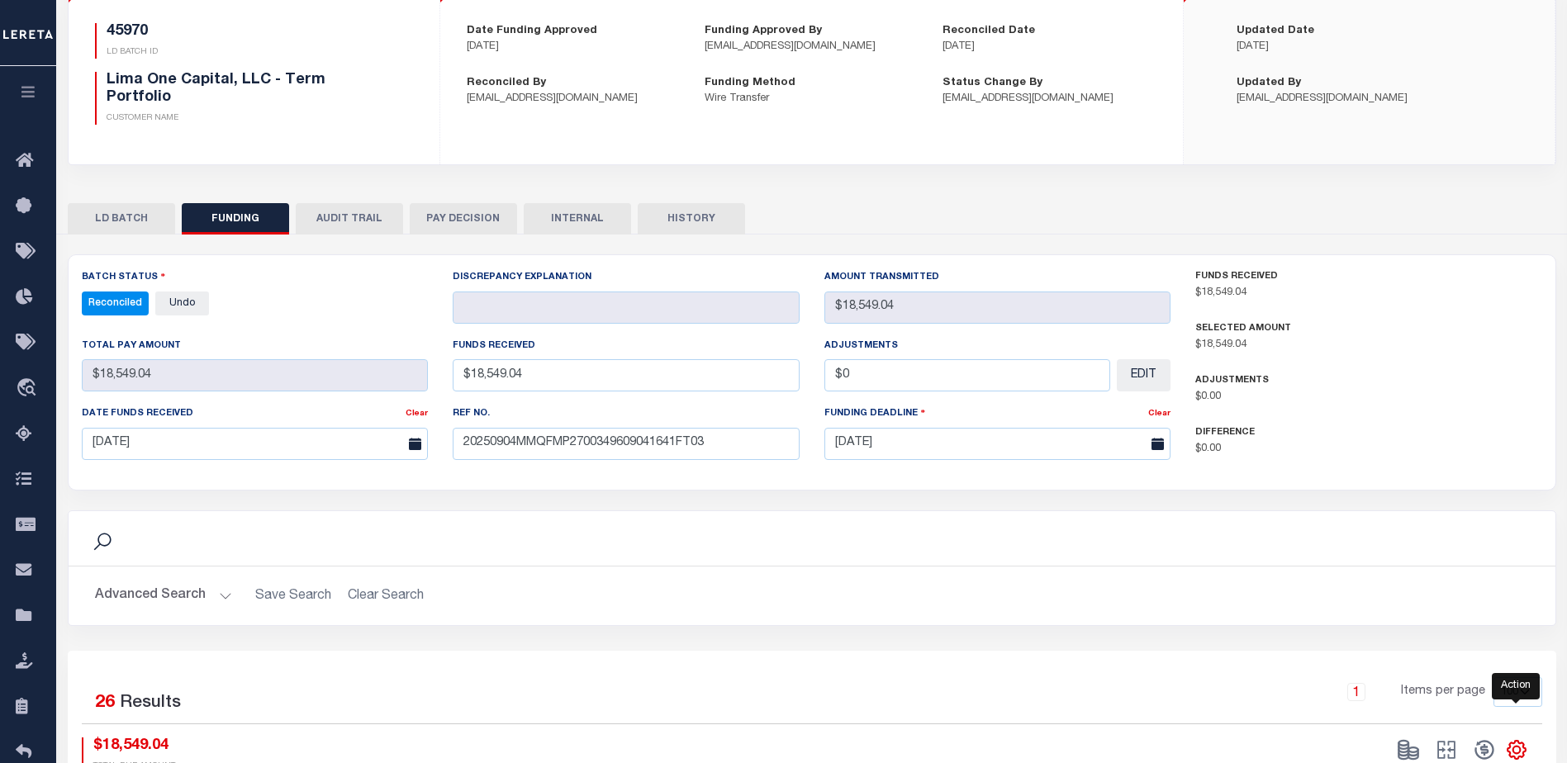
click at [1518, 751] on icon "" at bounding box center [1516, 749] width 21 height 21
click at [1403, 527] on span "CSV" at bounding box center [1397, 528] width 25 height 12
click at [1101, 68] on div "BATCH PROGRESS Date Funding Approved [DATE] Funding Approved By [EMAIL_ADDRESS]…" at bounding box center [811, 44] width 741 height 151
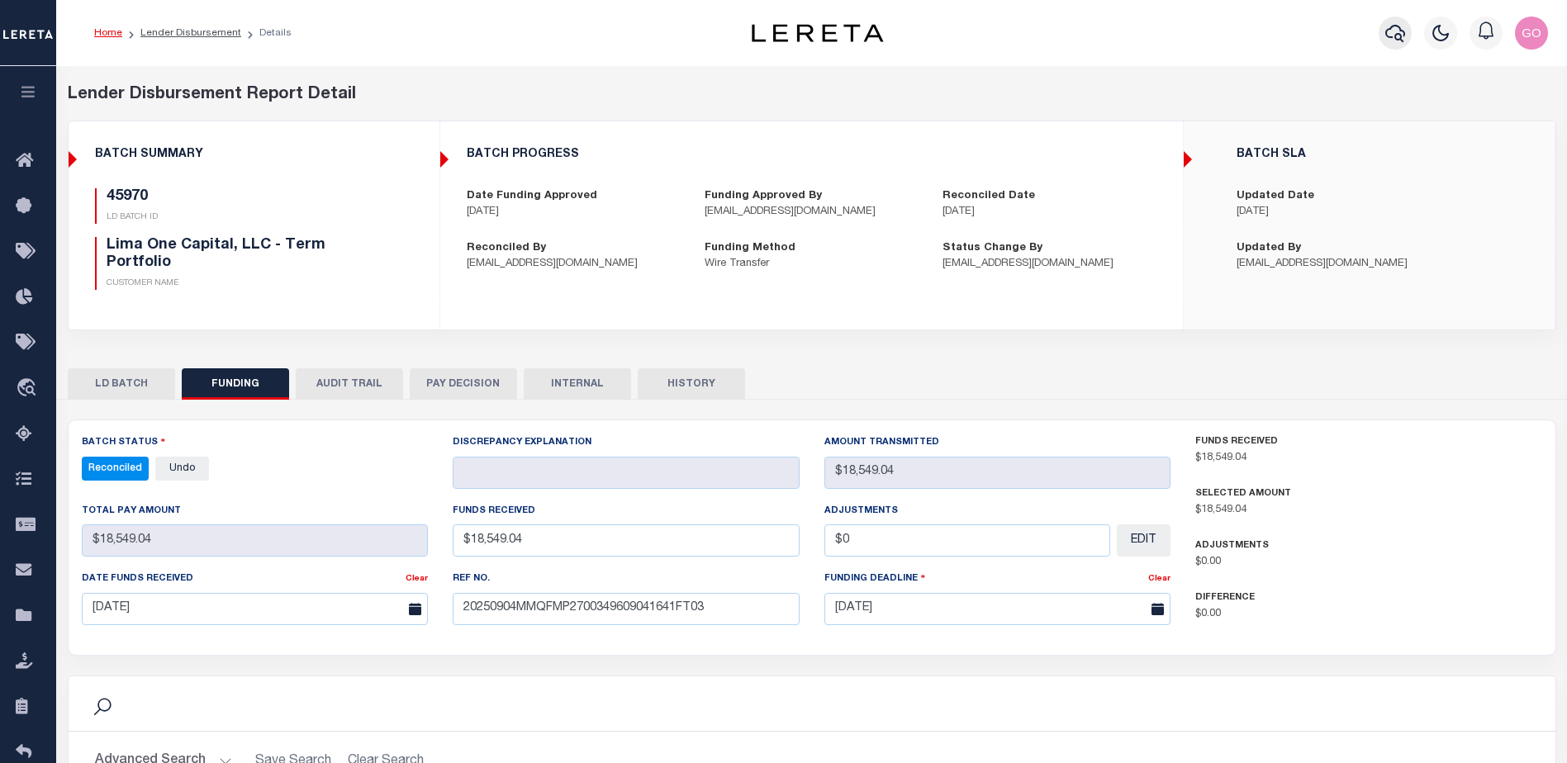
click at [1399, 32] on icon "button" at bounding box center [1396, 33] width 20 height 20
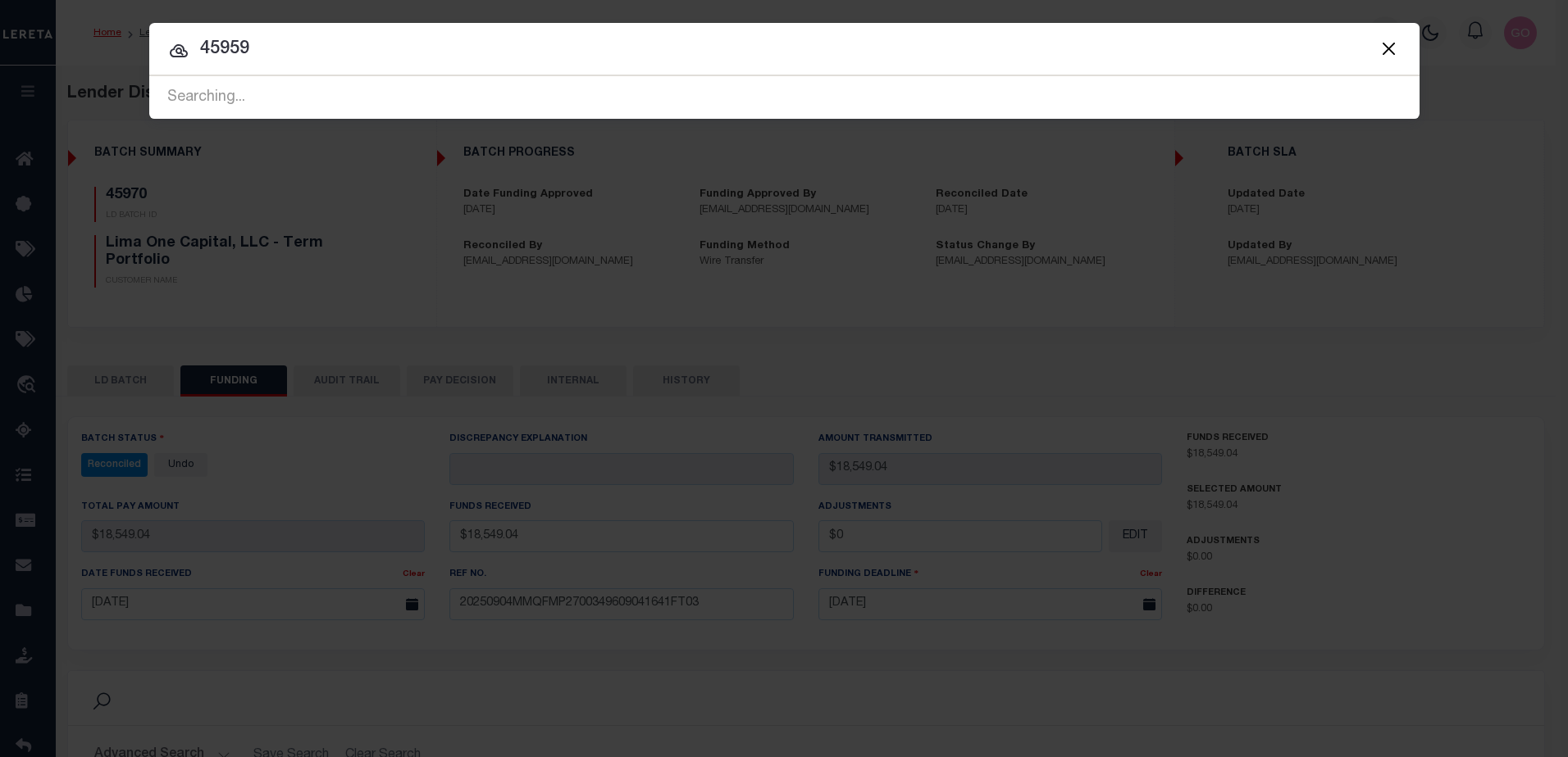
type input "45959"
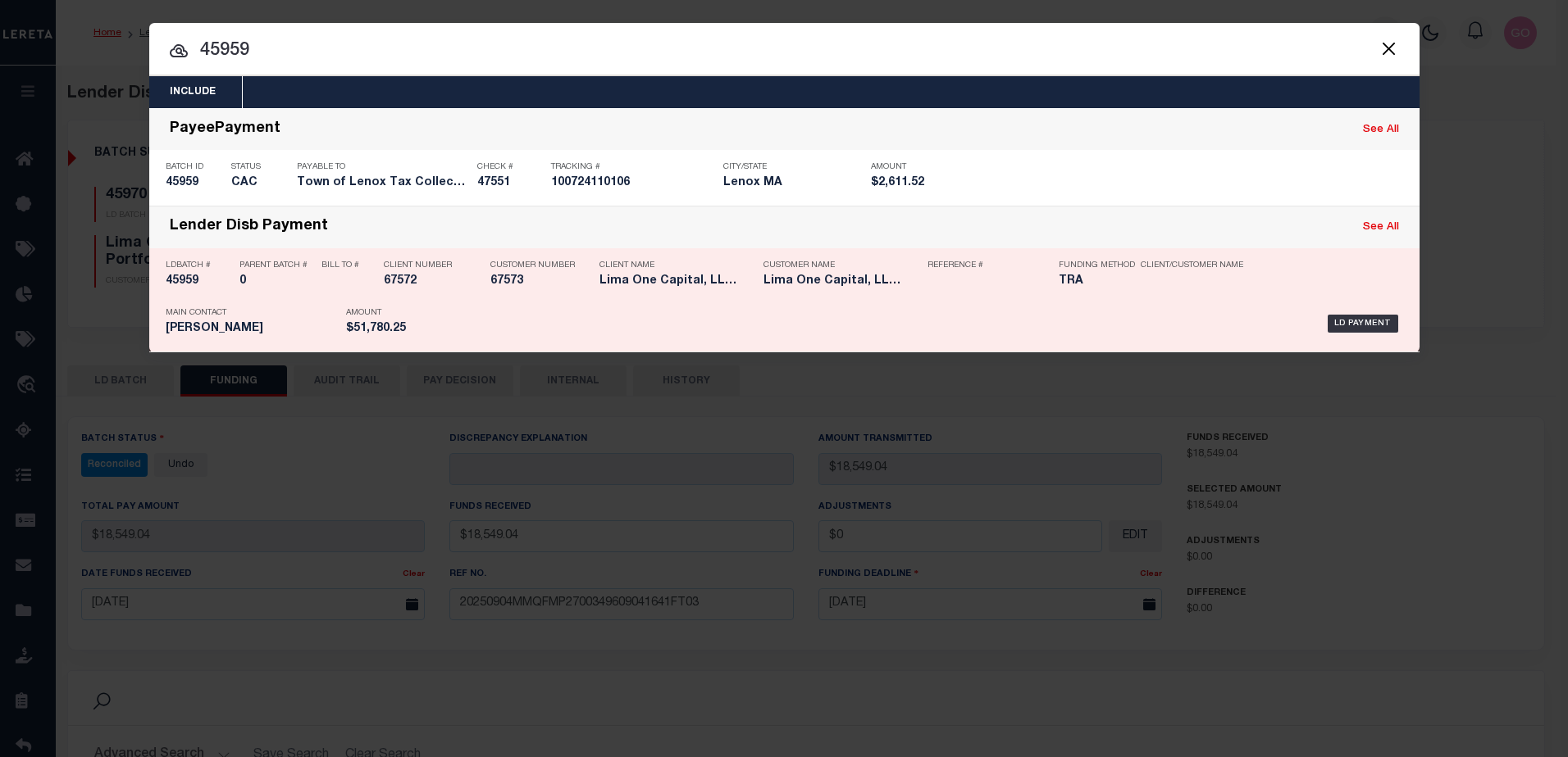
click at [174, 282] on h5 "45959" at bounding box center [198, 282] width 65 height 14
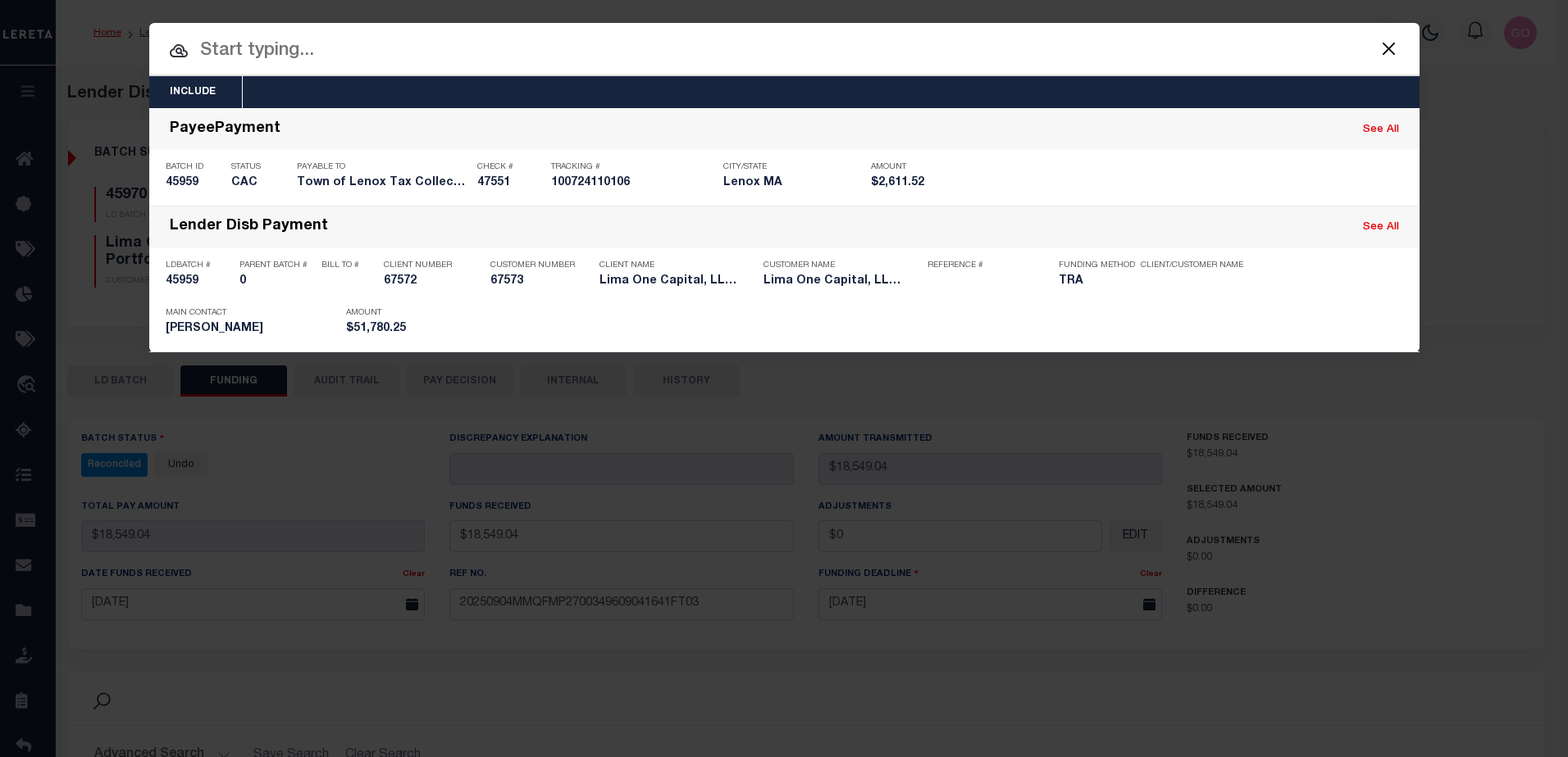
checkbox input "true"
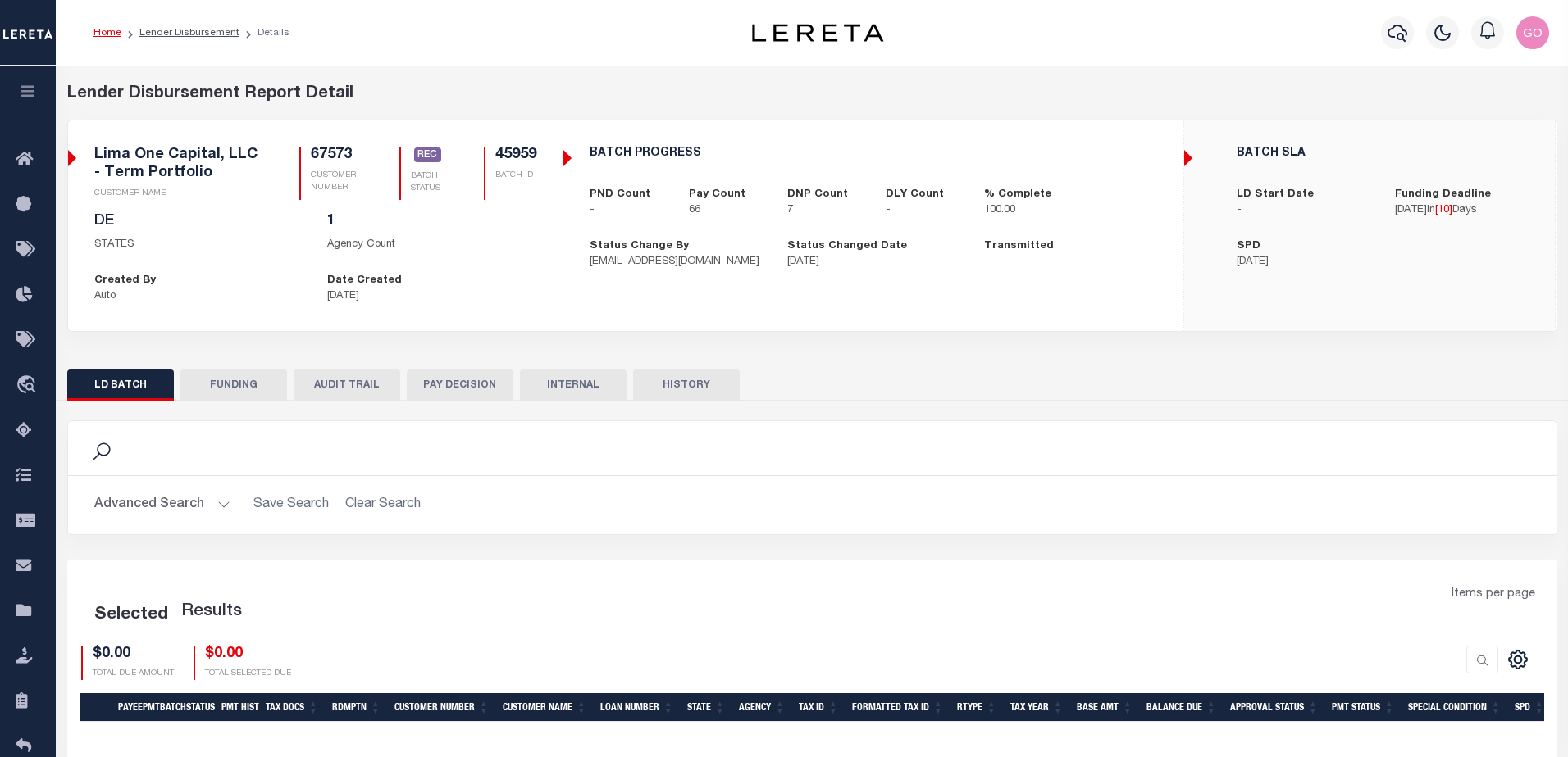
click at [251, 384] on button "FUNDING" at bounding box center [233, 385] width 106 height 31
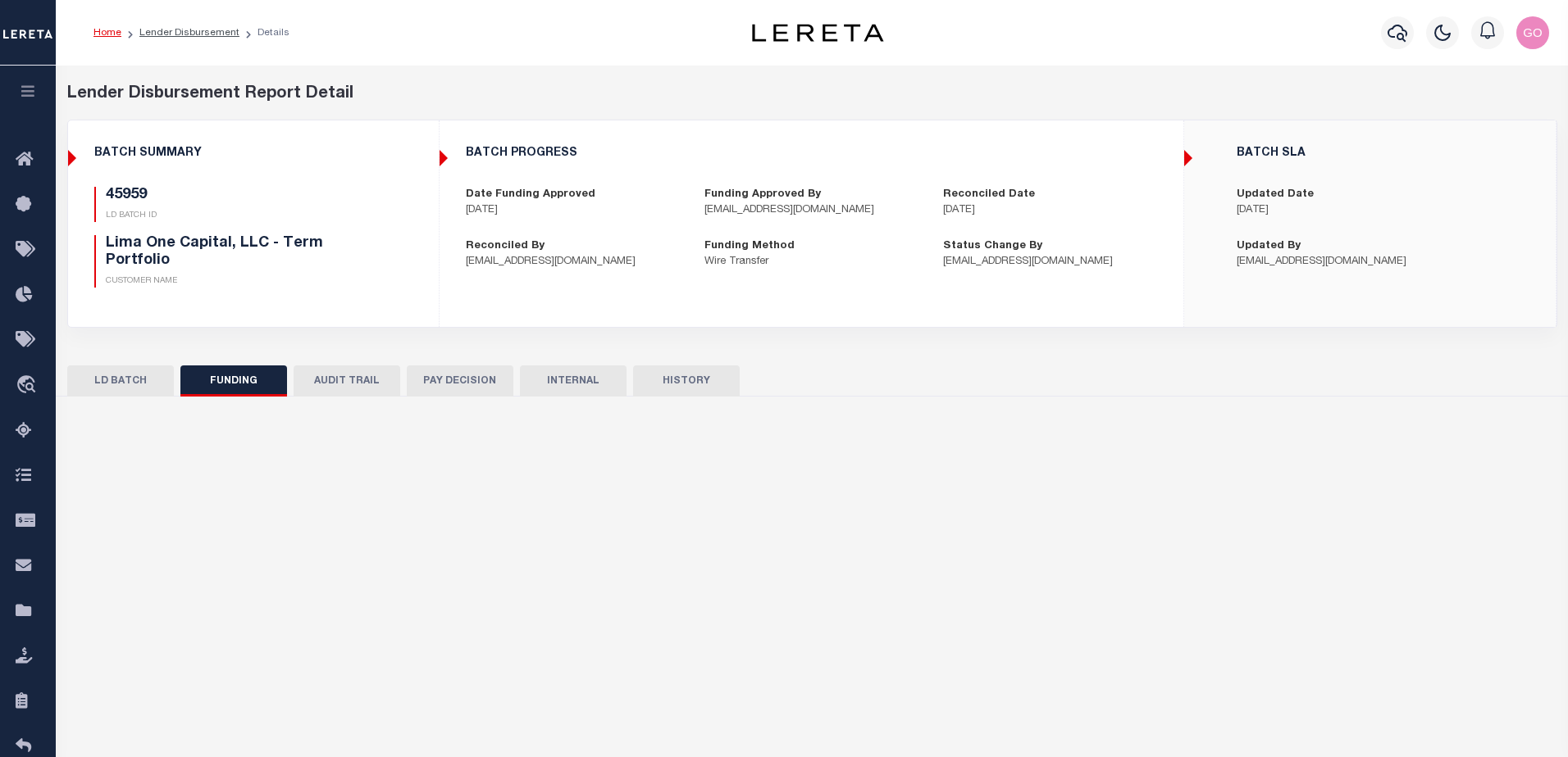
select select "100"
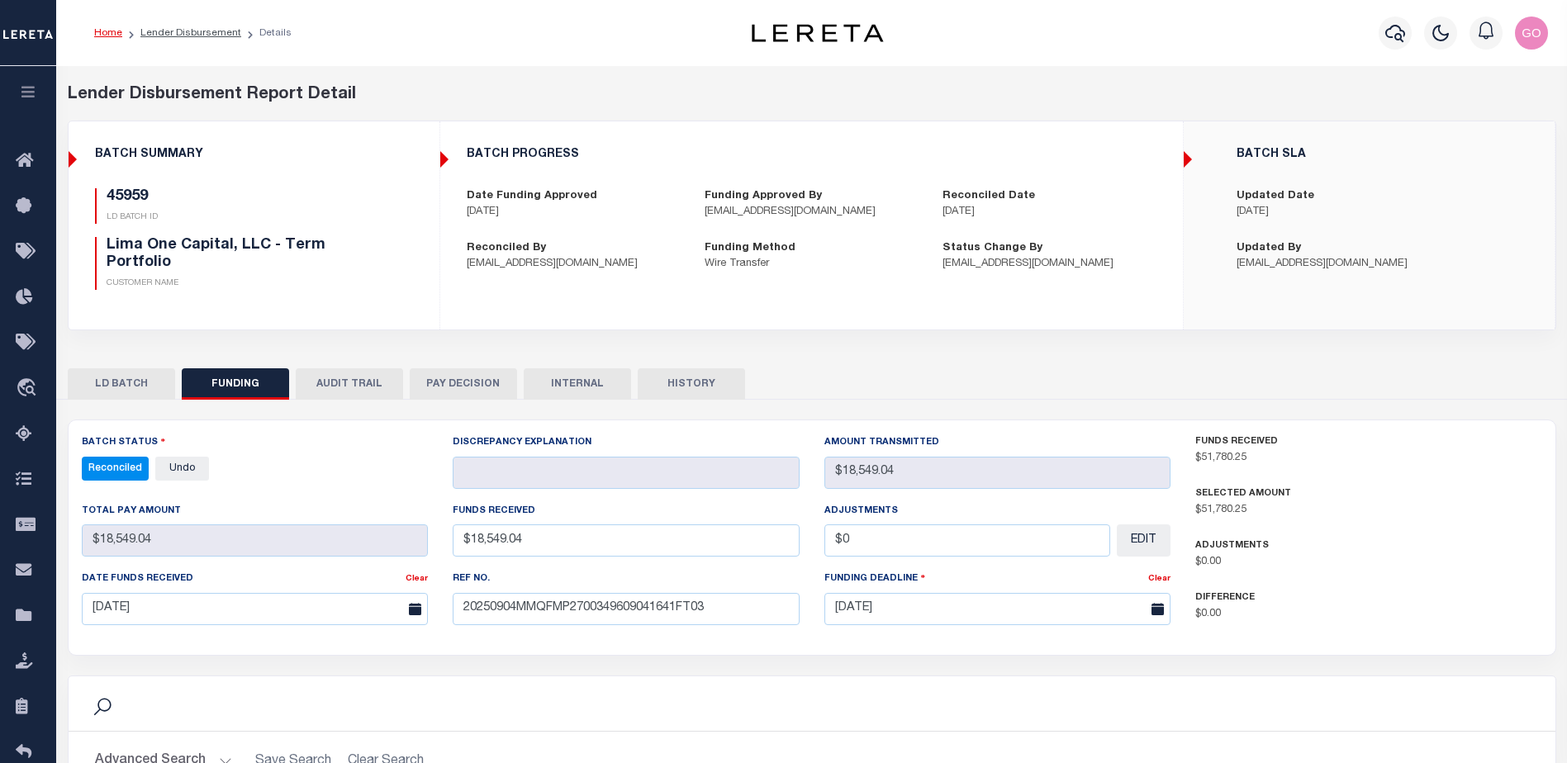
type input "$51,780.25"
type input "$0"
type input "[DATE]"
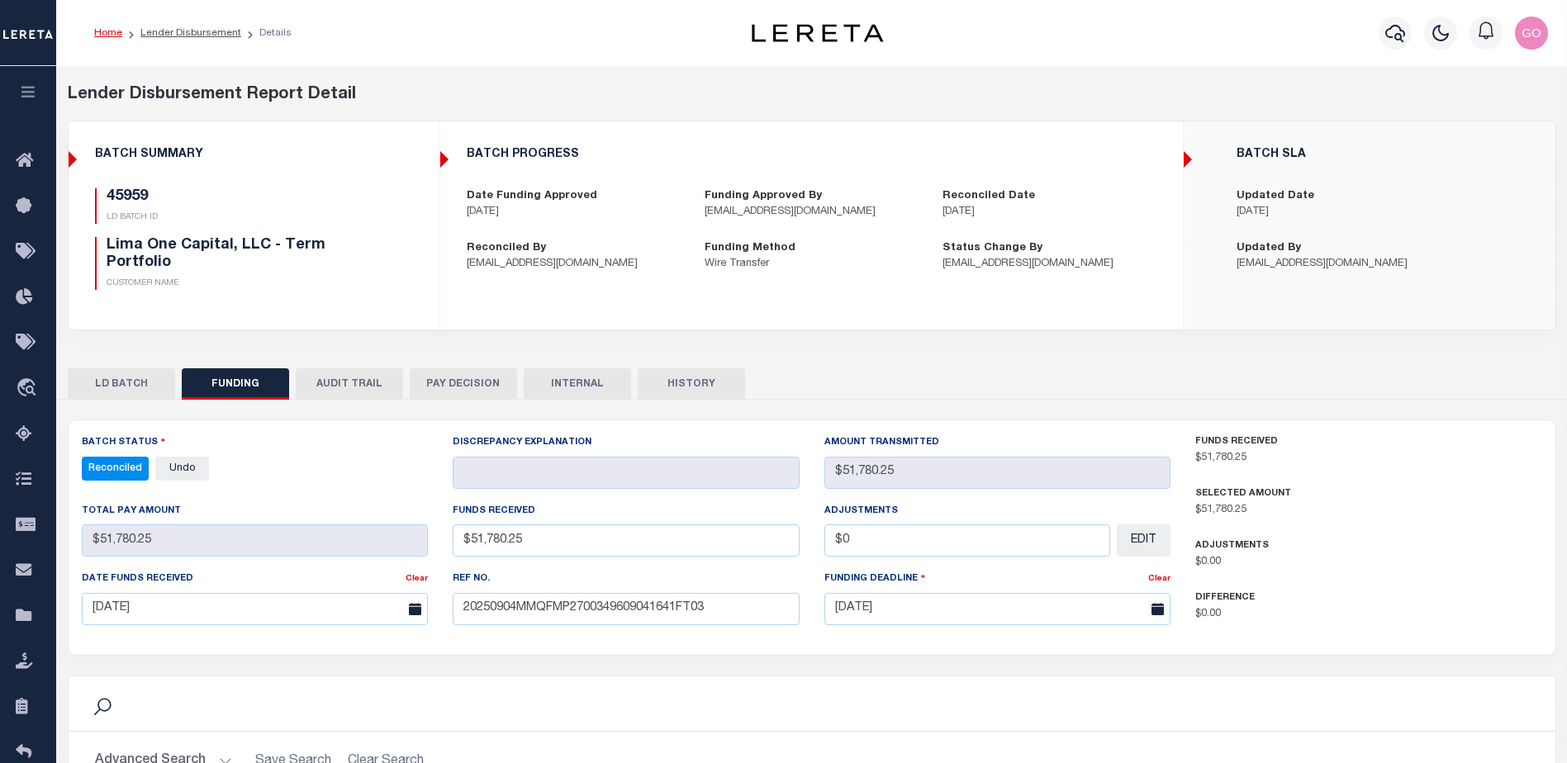
select select "100"
drag, startPoint x: 406, startPoint y: 266, endPoint x: 1117, endPoint y: 258, distance: 711.4
click at [406, 268] on div "45959 LD BATCH ID Lima One Capital, LLC - Term Portfolio CUSTOMER NAME" at bounding box center [254, 239] width 318 height 102
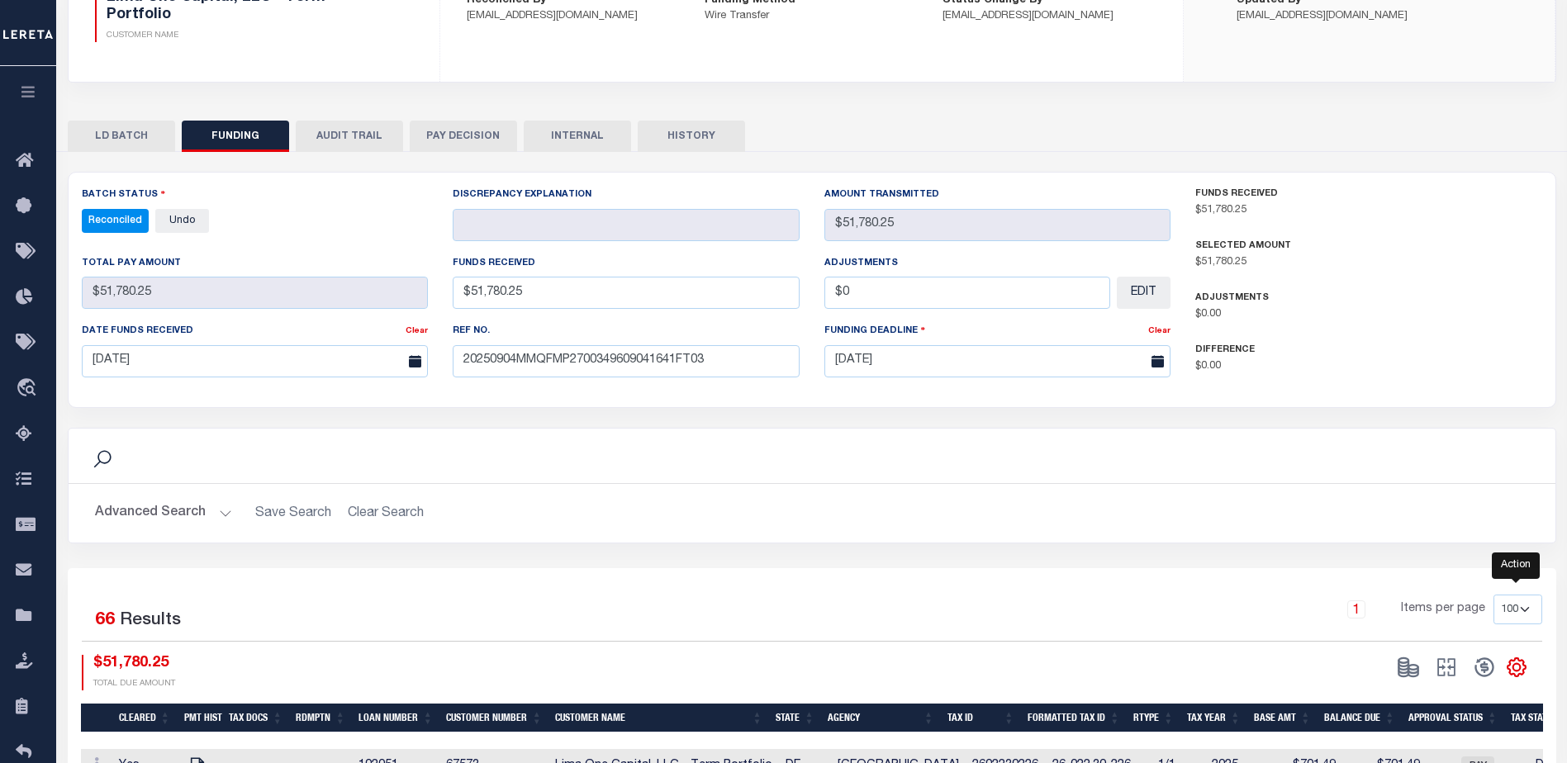
click at [1520, 665] on icon "" at bounding box center [1516, 667] width 21 height 21
click at [1409, 446] on span "CSV" at bounding box center [1397, 446] width 25 height 12
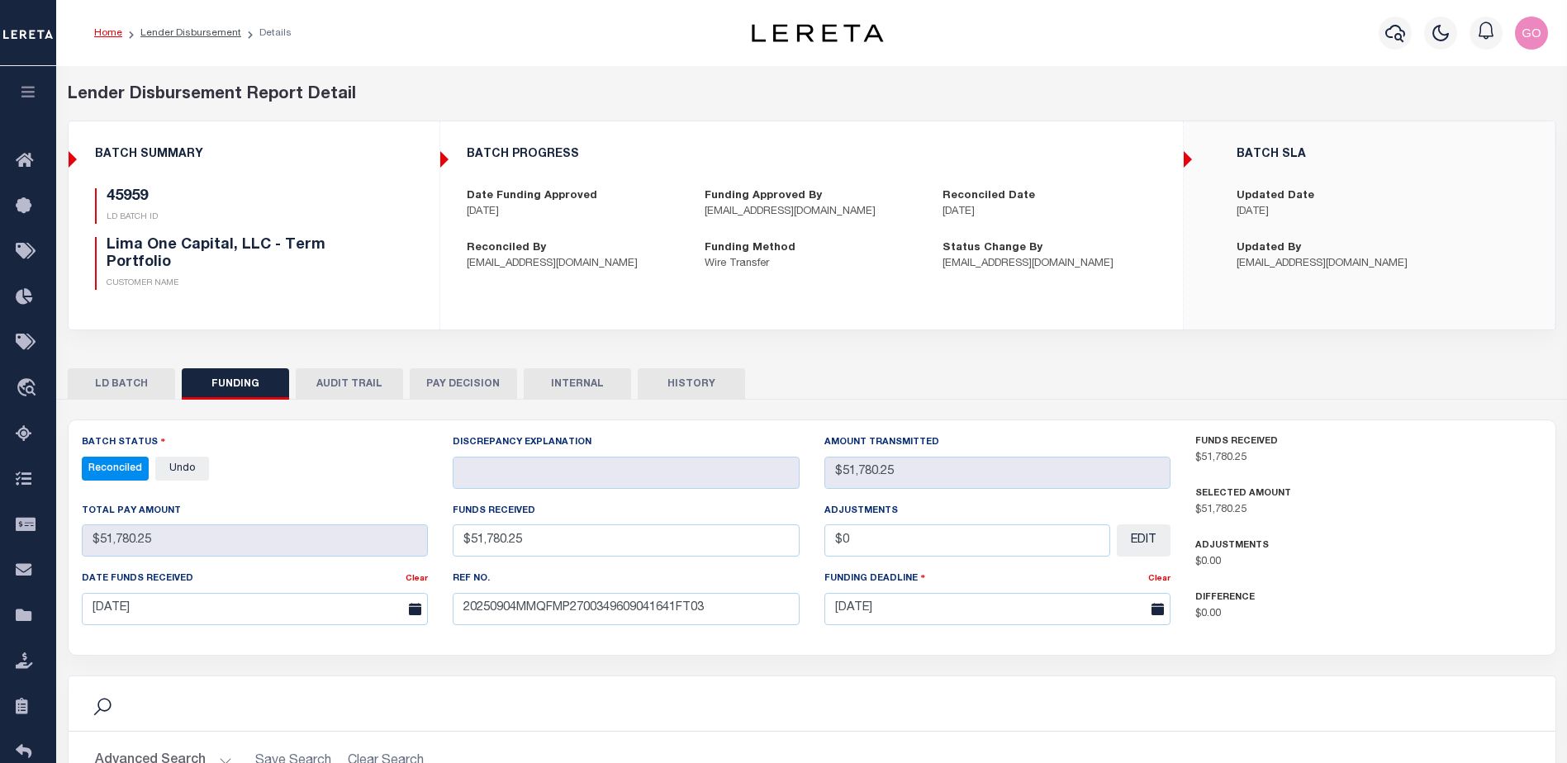
click at [1120, 40] on div "Profile Sign out" at bounding box center [1248, 33] width 614 height 58
drag, startPoint x: 1539, startPoint y: 223, endPoint x: 1524, endPoint y: 84, distance: 139.7
click at [1539, 221] on div "BATCH SLA Updated Date [DATE] Updated By [EMAIL_ADDRESS][DOMAIN_NAME]" at bounding box center [1369, 210] width 369 height 151
